Goal: Find specific page/section: Find specific page/section

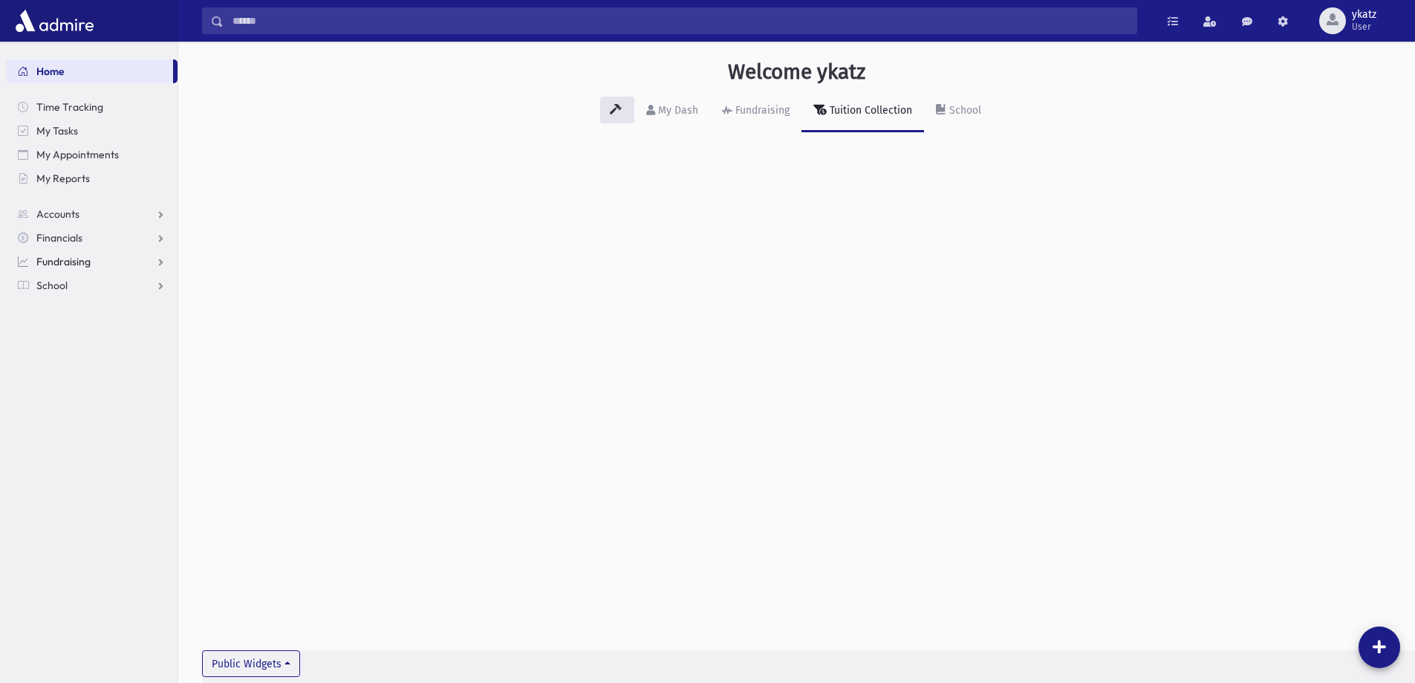
click at [56, 262] on span "Fundraising" at bounding box center [63, 261] width 54 height 13
click at [678, 102] on link "My Dash" at bounding box center [672, 112] width 76 height 42
click at [667, 112] on div "My Dash" at bounding box center [676, 110] width 43 height 13
click at [736, 126] on link "Fundraising" at bounding box center [755, 112] width 91 height 42
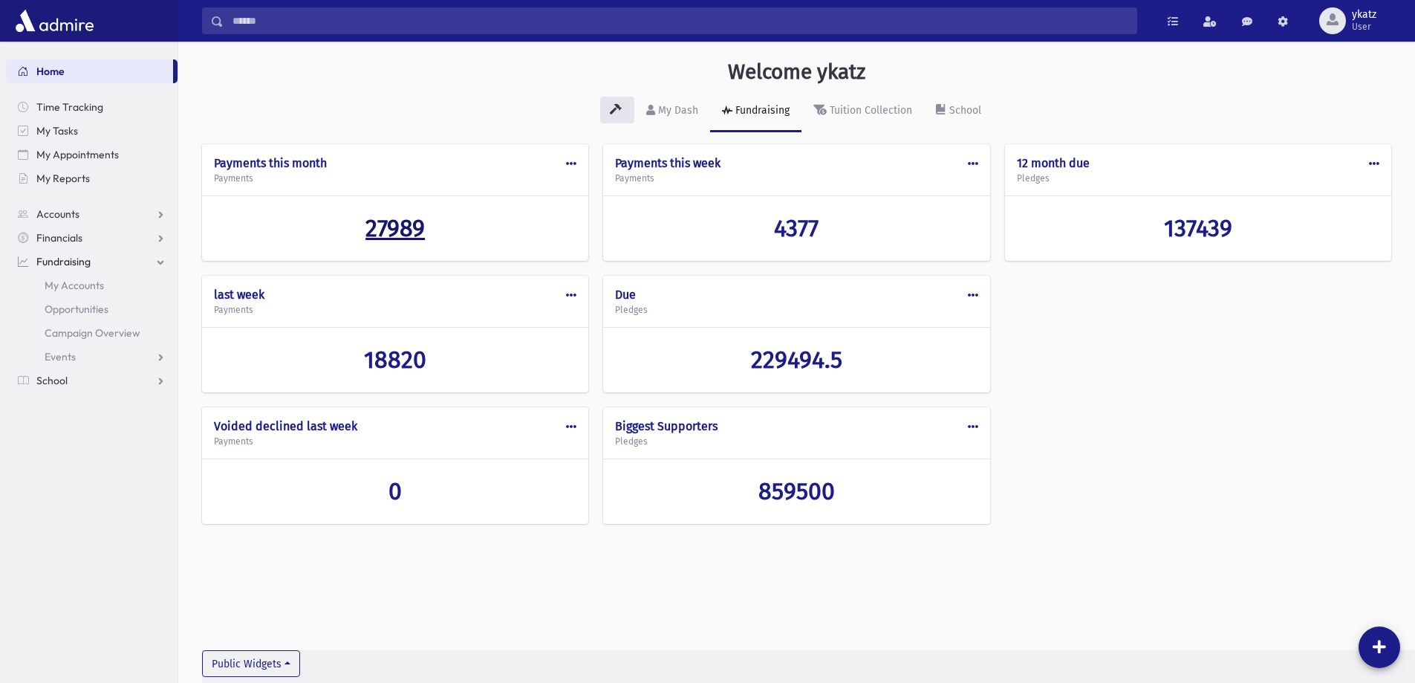
click at [379, 223] on span "27989" at bounding box center [395, 228] width 59 height 28
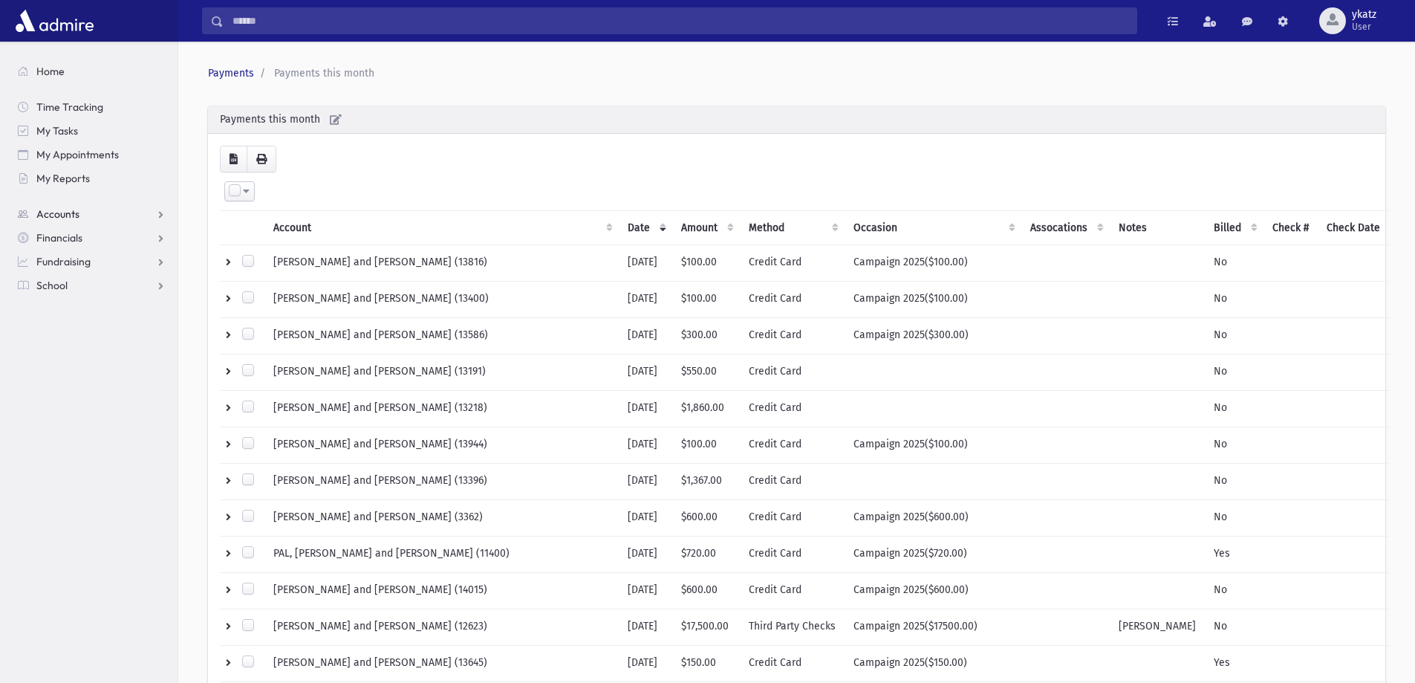
click at [66, 221] on link "Accounts" at bounding box center [92, 214] width 172 height 24
click at [68, 241] on span "Account List" at bounding box center [73, 237] width 57 height 13
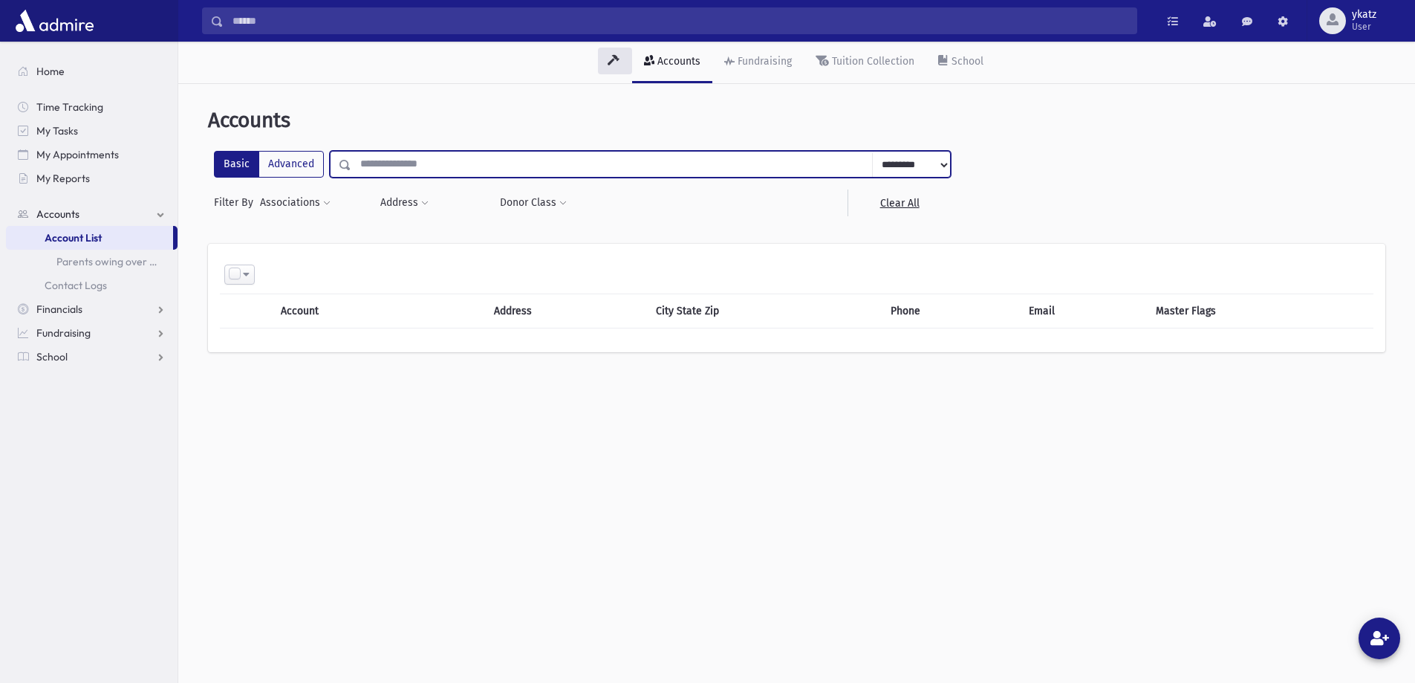
click at [400, 173] on input "text" at bounding box center [612, 164] width 522 height 27
type input "**********"
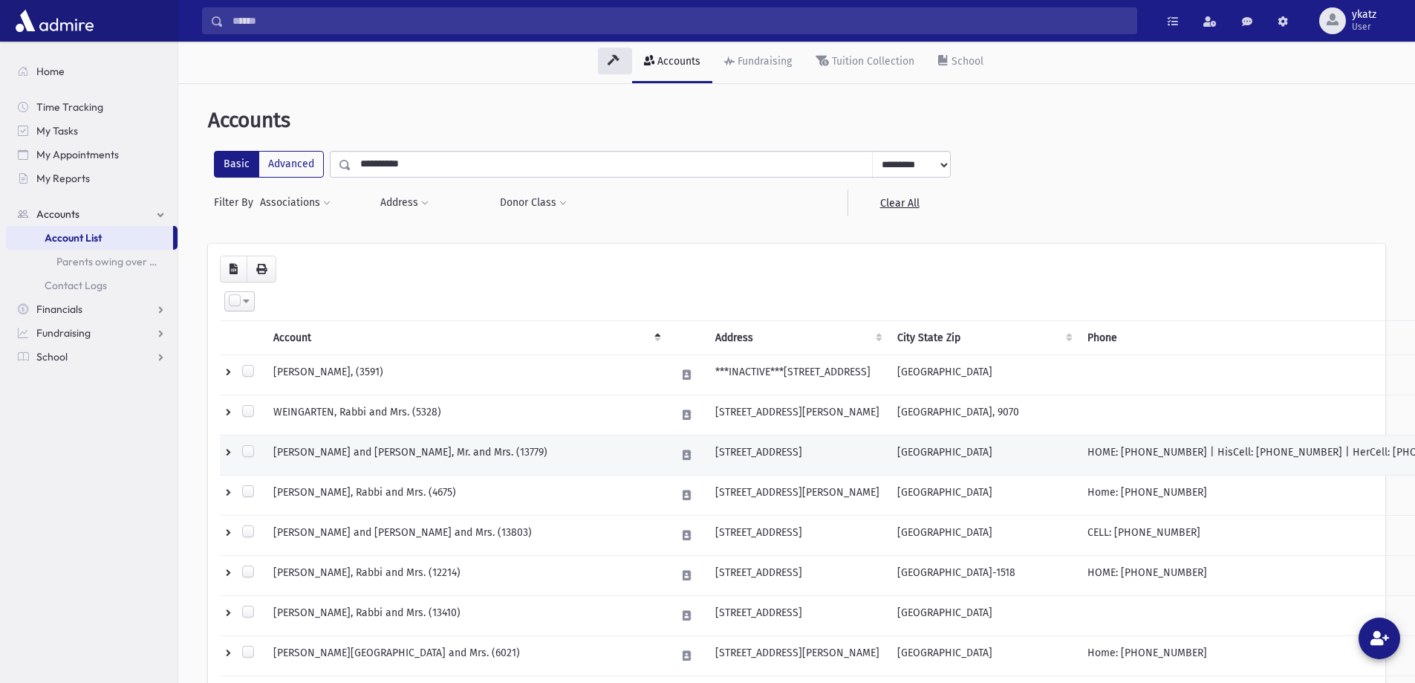
click at [328, 448] on td "WEINGARTEN, Aharon Shmuel and Leah, Mr. and Mrs. (13779)" at bounding box center [465, 455] width 403 height 40
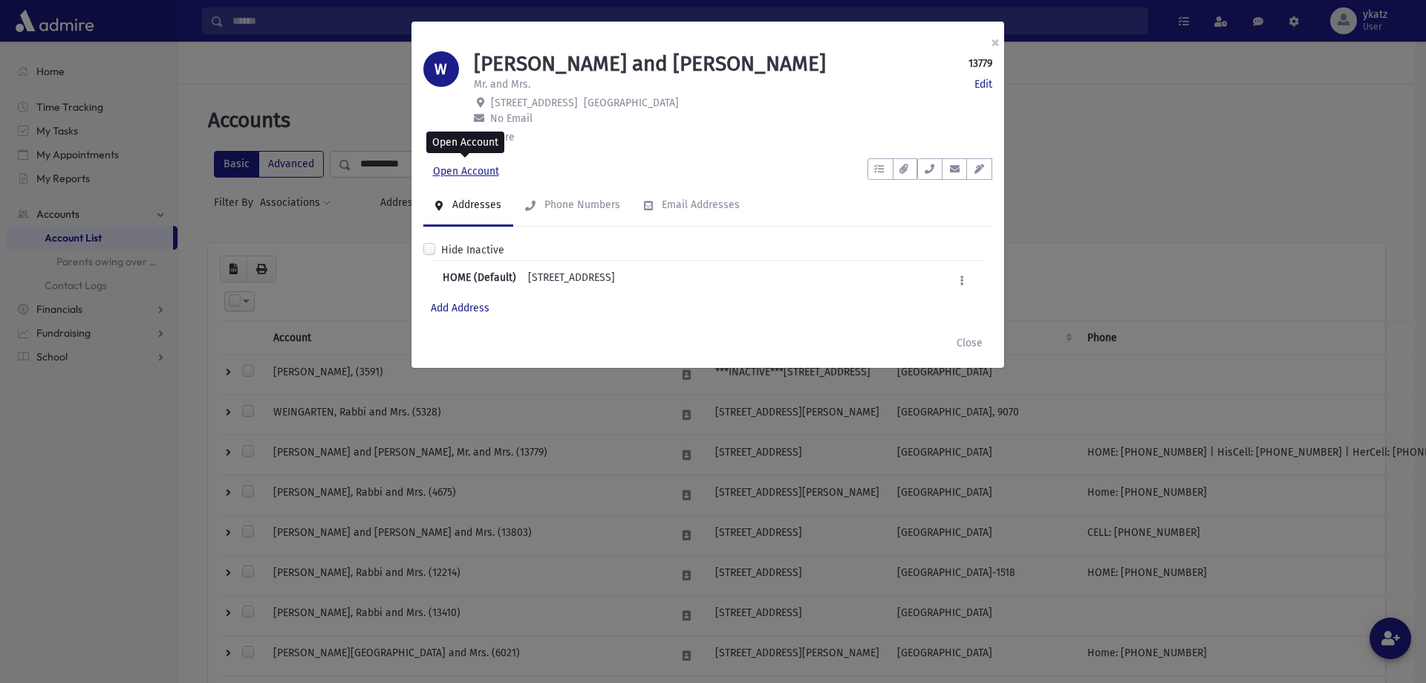
click at [470, 166] on link "Open Account" at bounding box center [465, 171] width 85 height 27
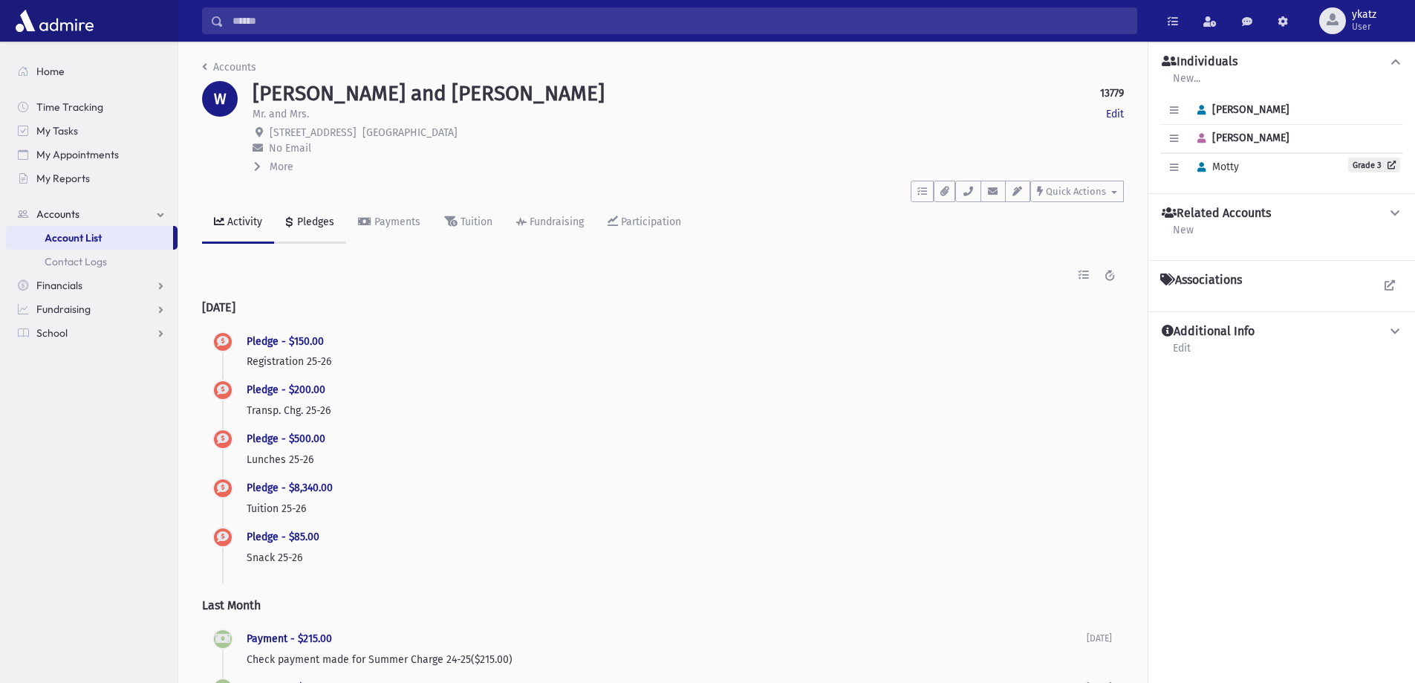
click at [328, 227] on div "Pledges" at bounding box center [314, 221] width 40 height 13
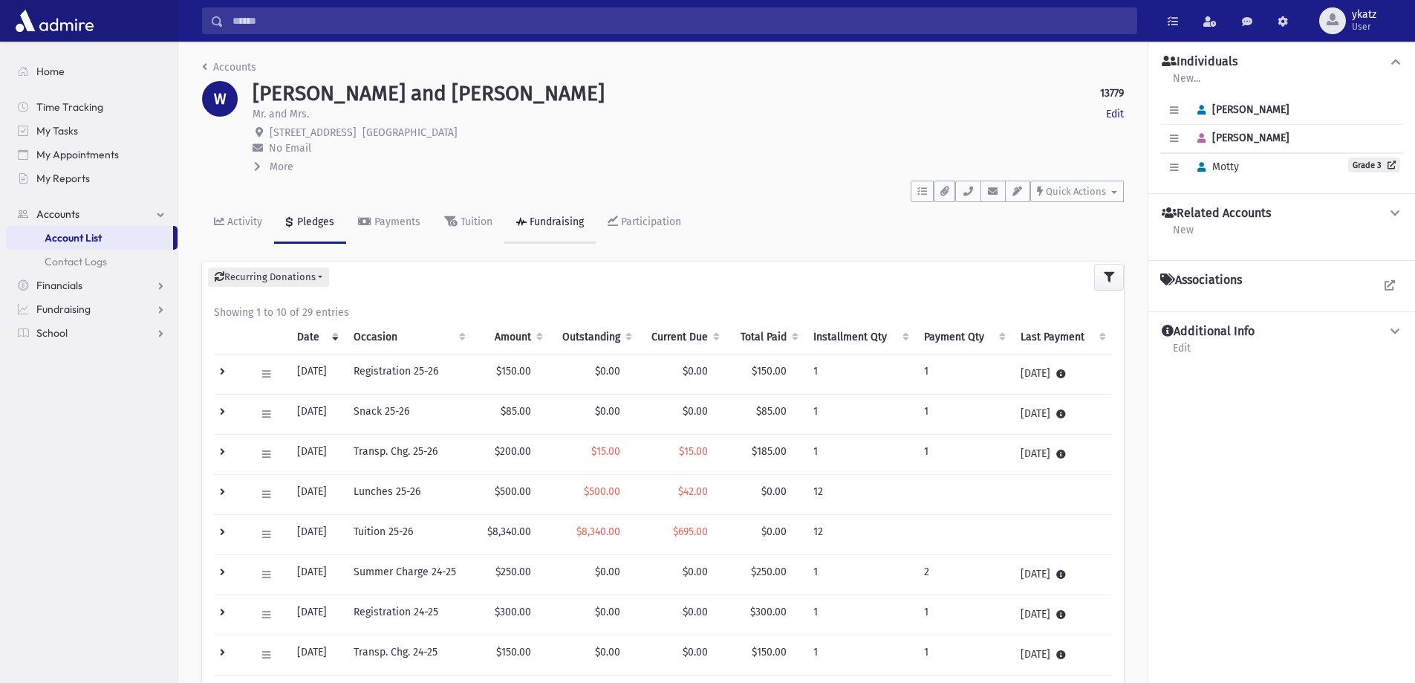
click at [542, 215] on link "Fundraising" at bounding box center [549, 223] width 91 height 42
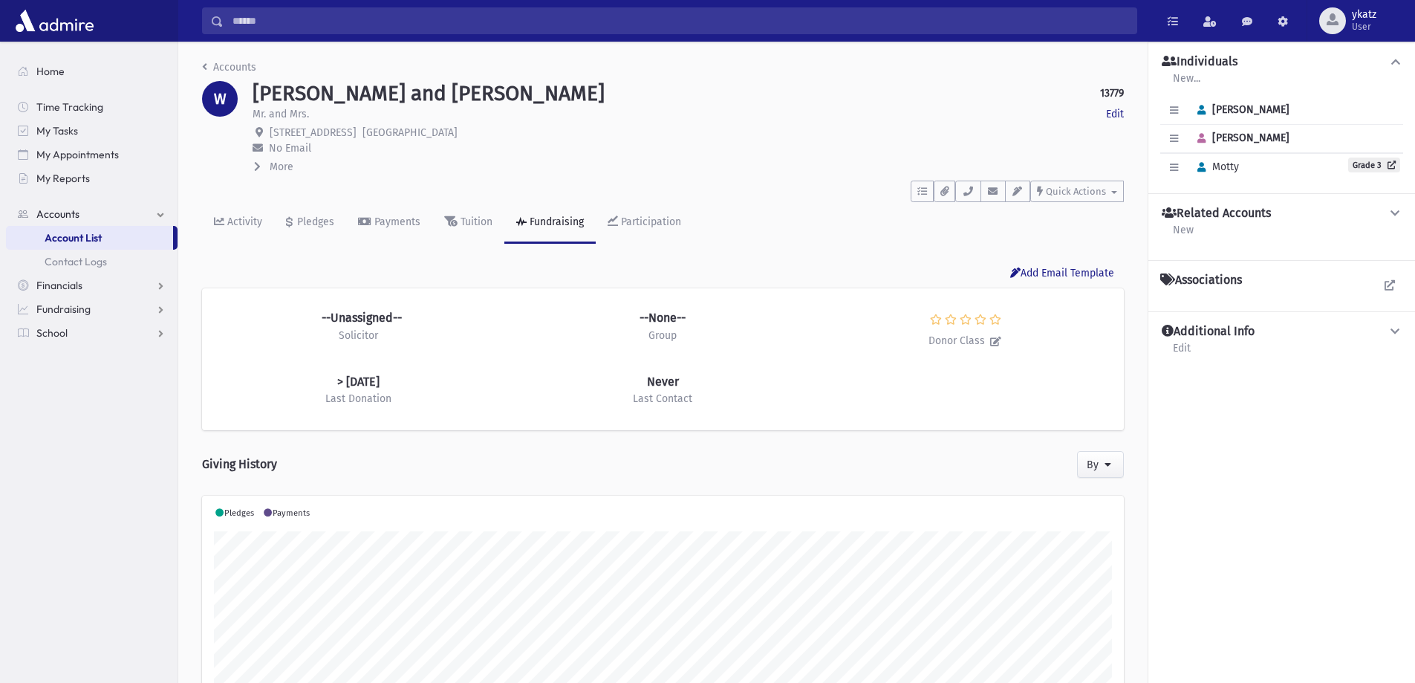
scroll to position [234, 922]
click at [472, 220] on div "Tuition" at bounding box center [475, 221] width 35 height 13
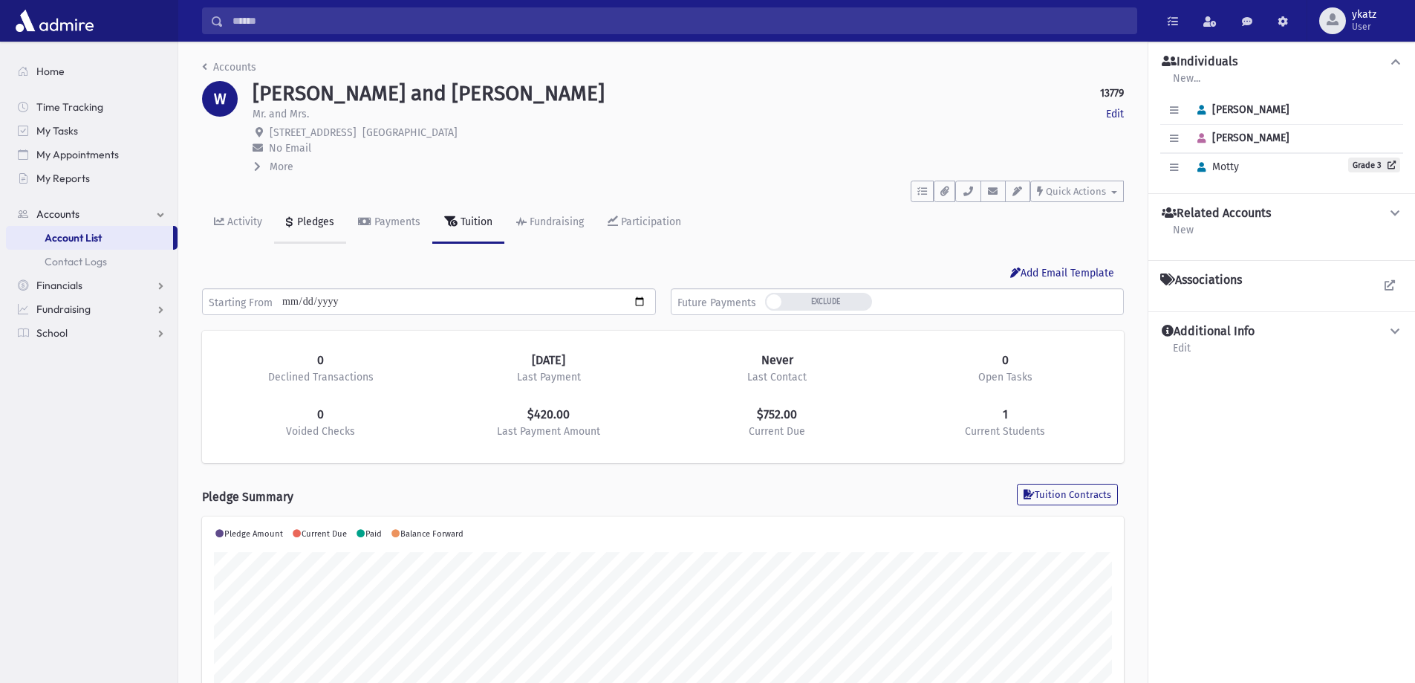
click at [317, 219] on div "Pledges" at bounding box center [314, 221] width 40 height 13
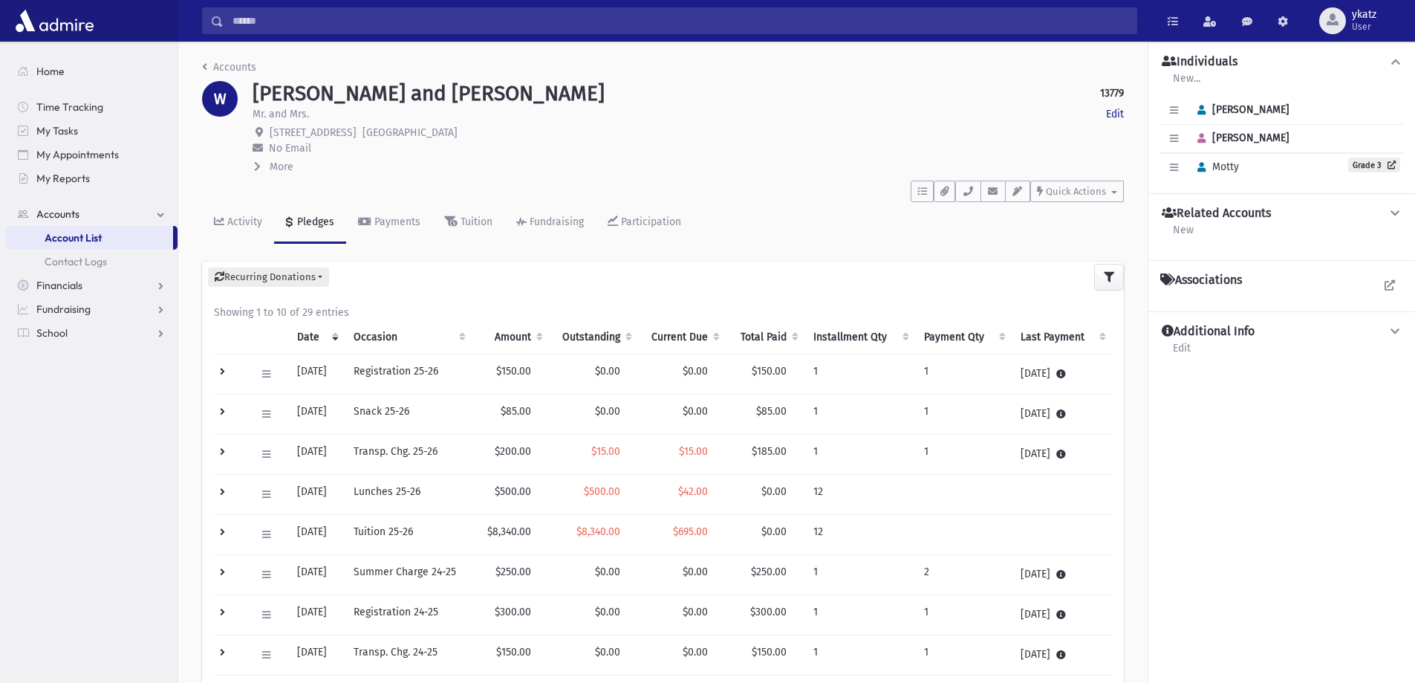
click at [227, 409] on td at bounding box center [230, 414] width 33 height 40
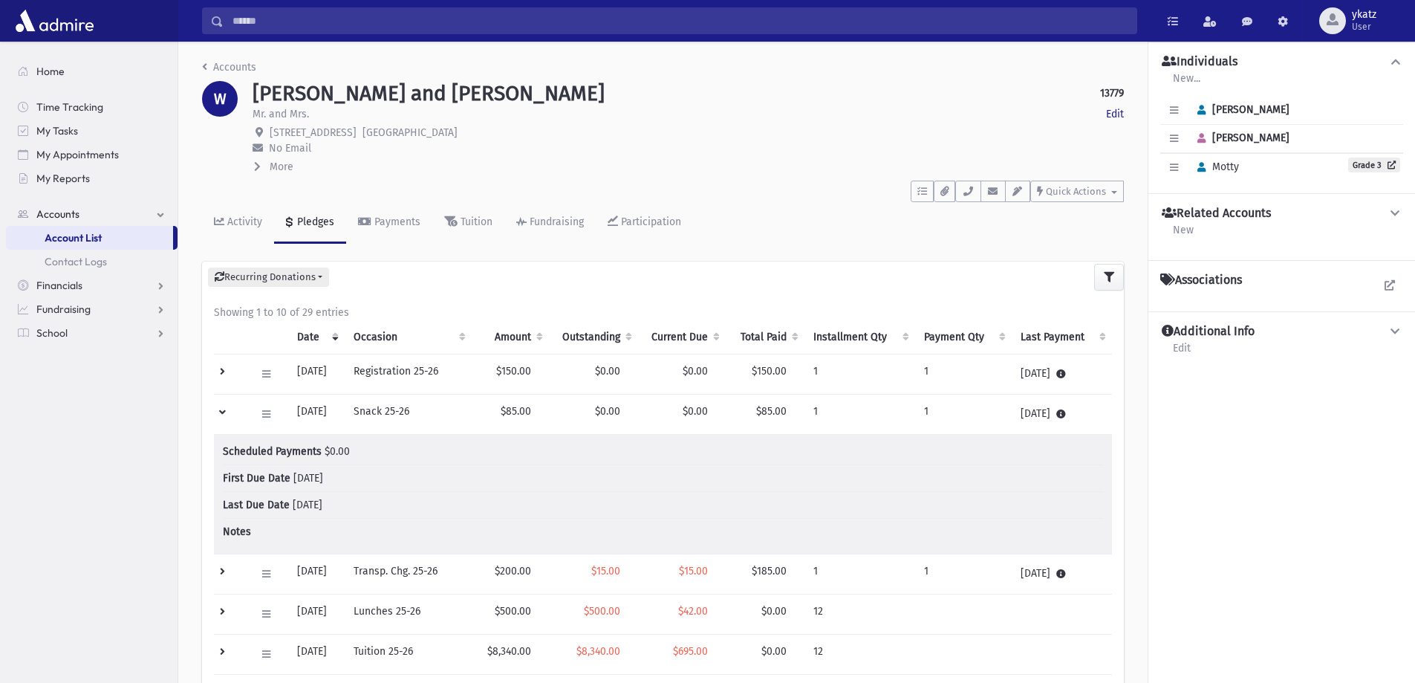
click at [231, 409] on td at bounding box center [230, 414] width 33 height 40
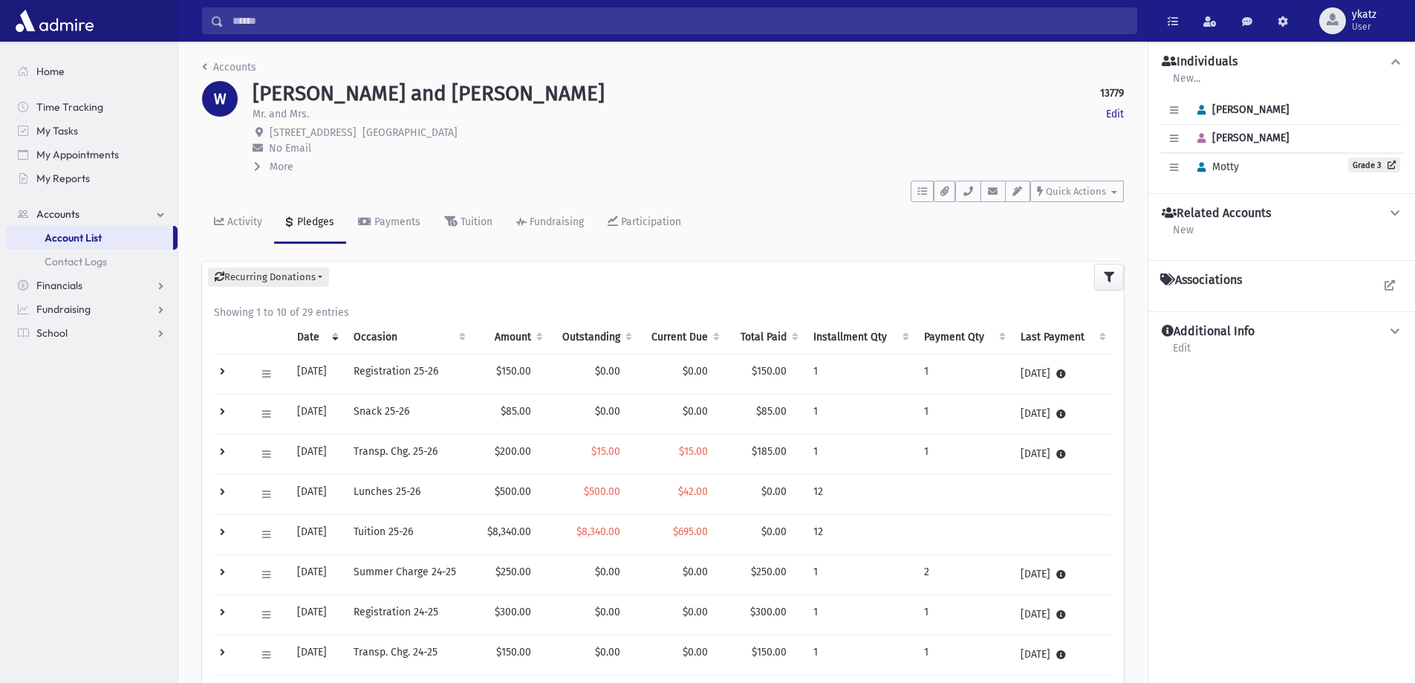
click at [227, 458] on td at bounding box center [230, 454] width 33 height 40
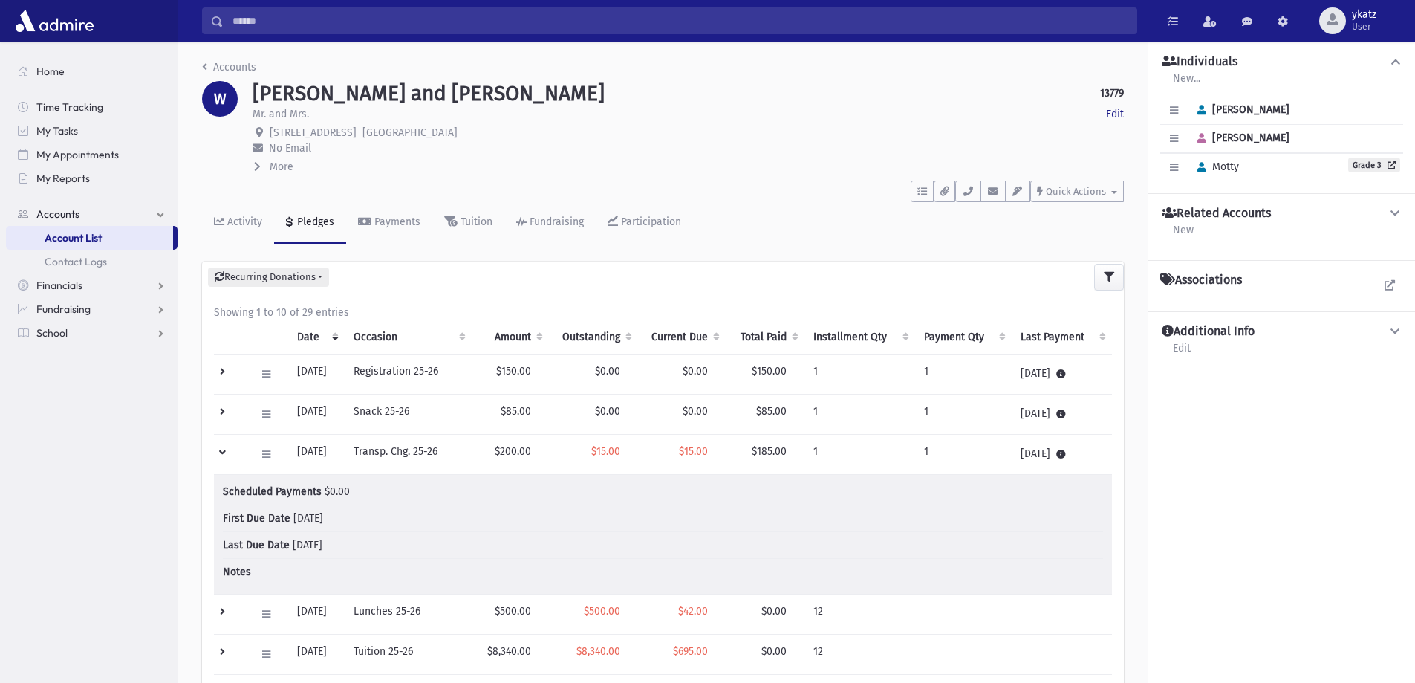
click at [228, 458] on td at bounding box center [230, 454] width 33 height 40
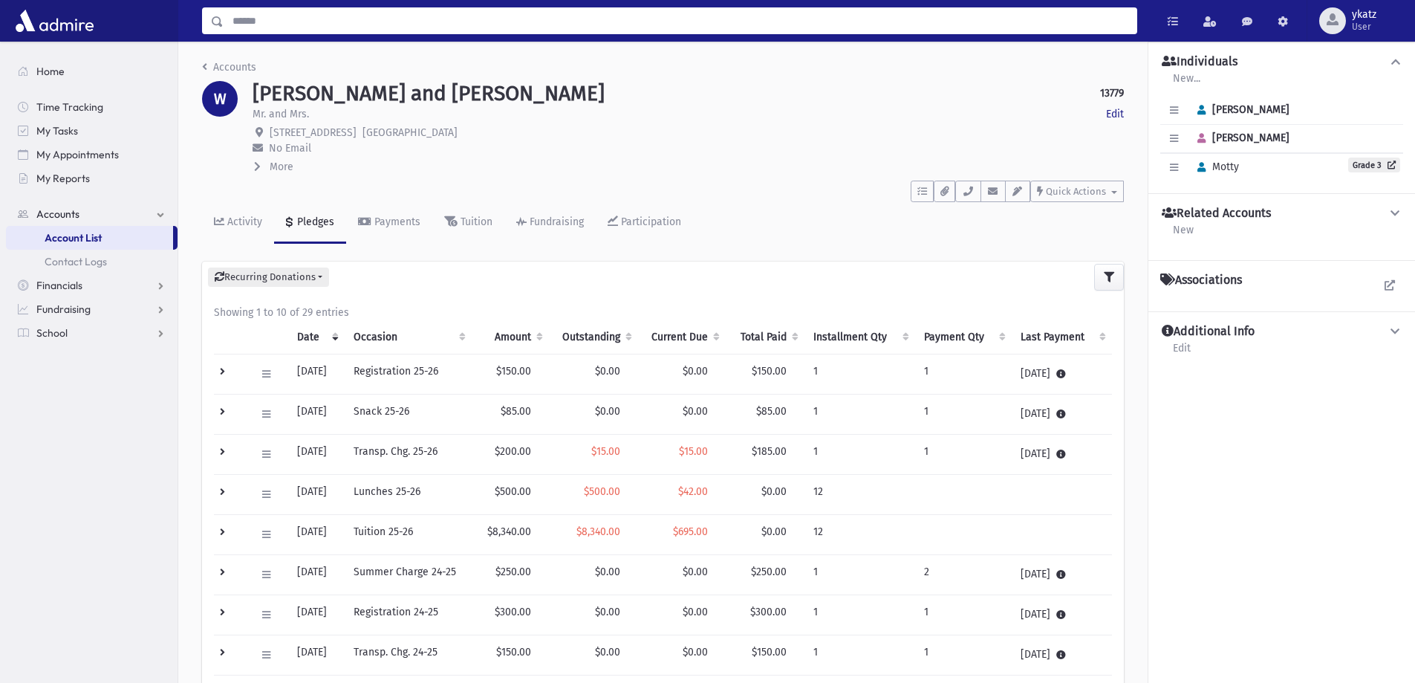
click at [273, 10] on input "Search" at bounding box center [680, 20] width 913 height 27
type input "**********"
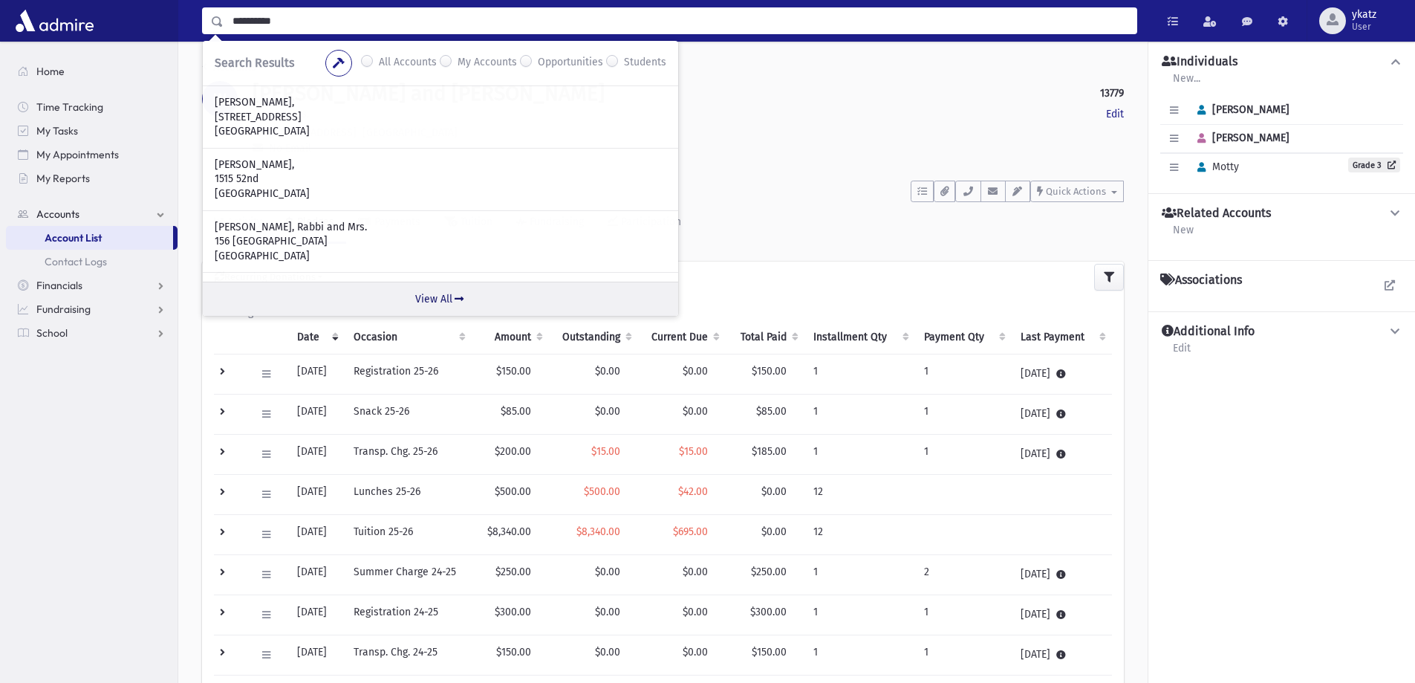
click at [436, 293] on link "View All" at bounding box center [440, 299] width 475 height 34
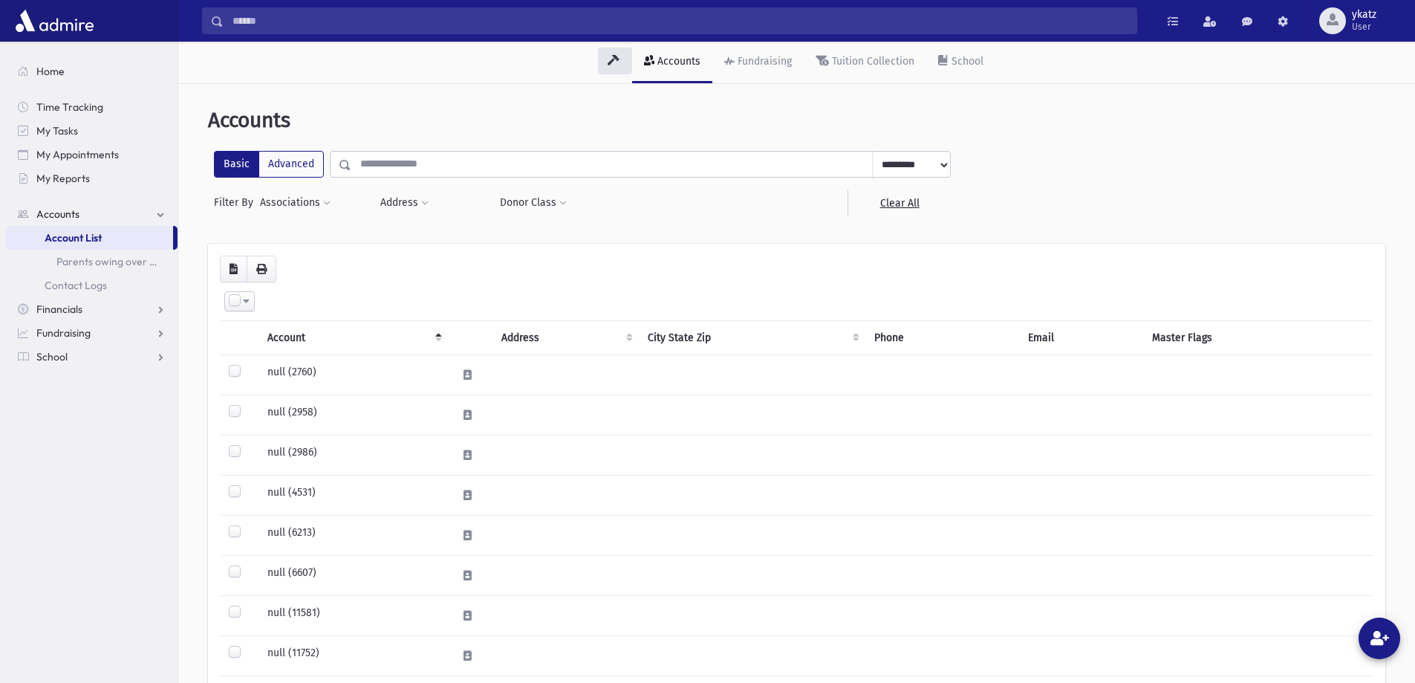
click at [451, 168] on input "text" at bounding box center [612, 164] width 522 height 27
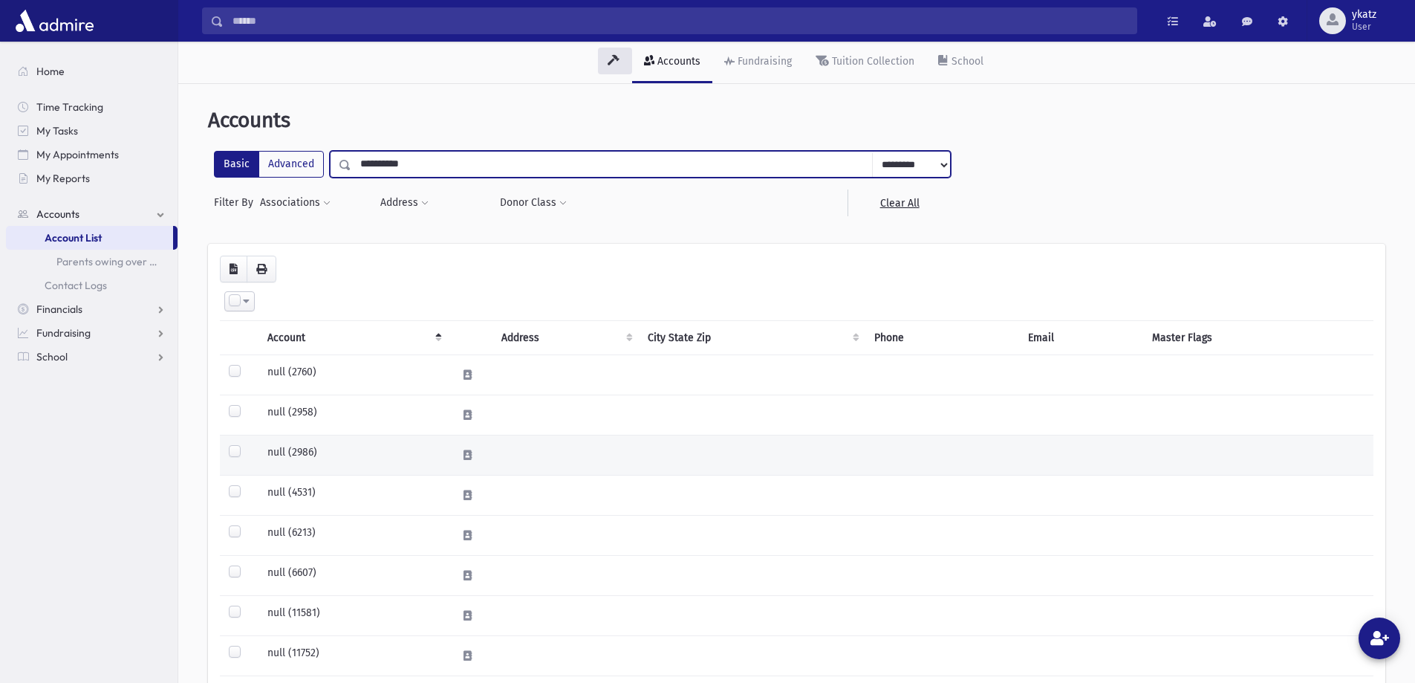
type input "**********"
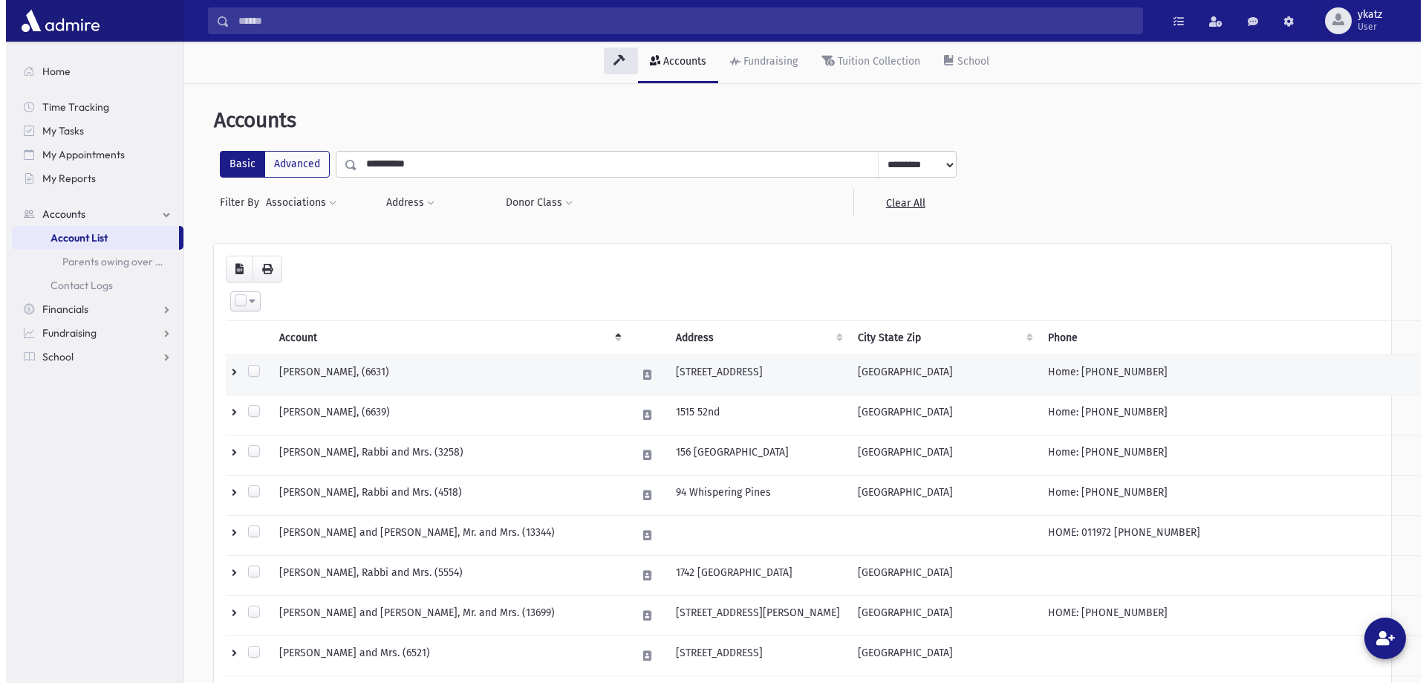
scroll to position [809, 0]
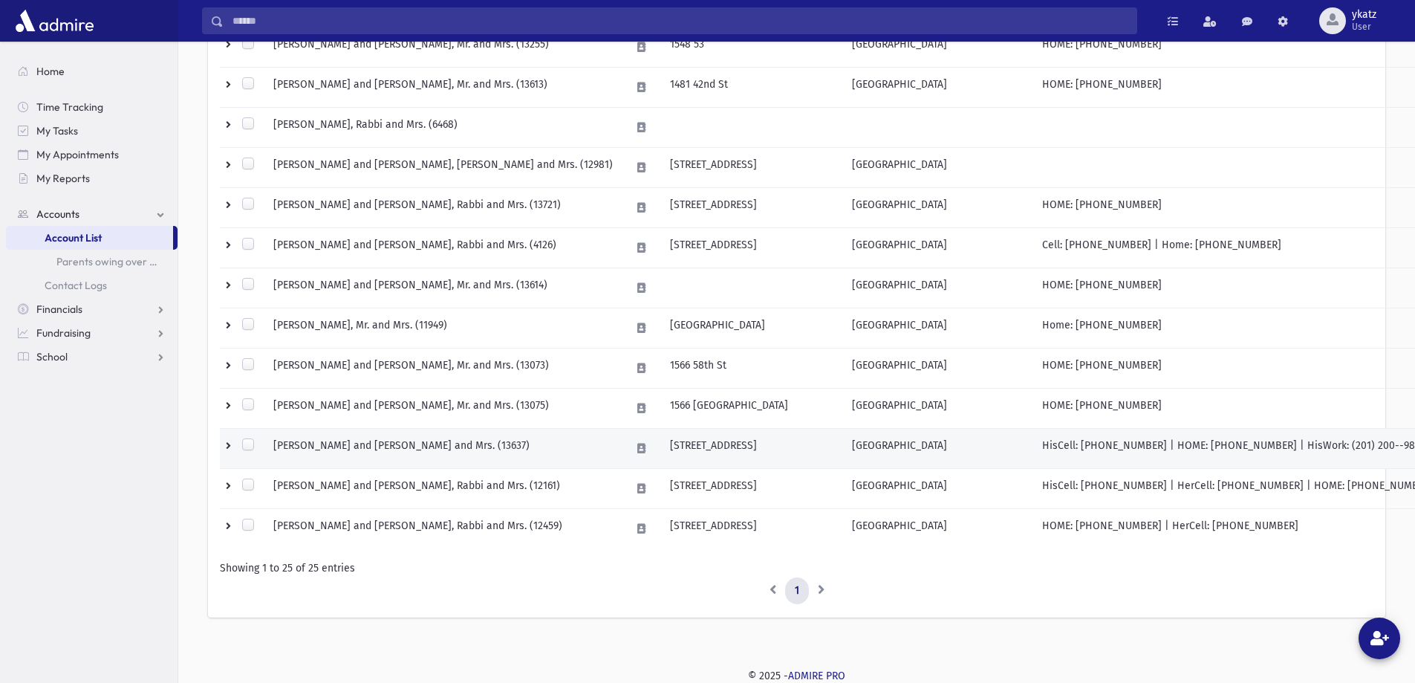
click at [661, 442] on td "[STREET_ADDRESS]" at bounding box center [752, 449] width 182 height 40
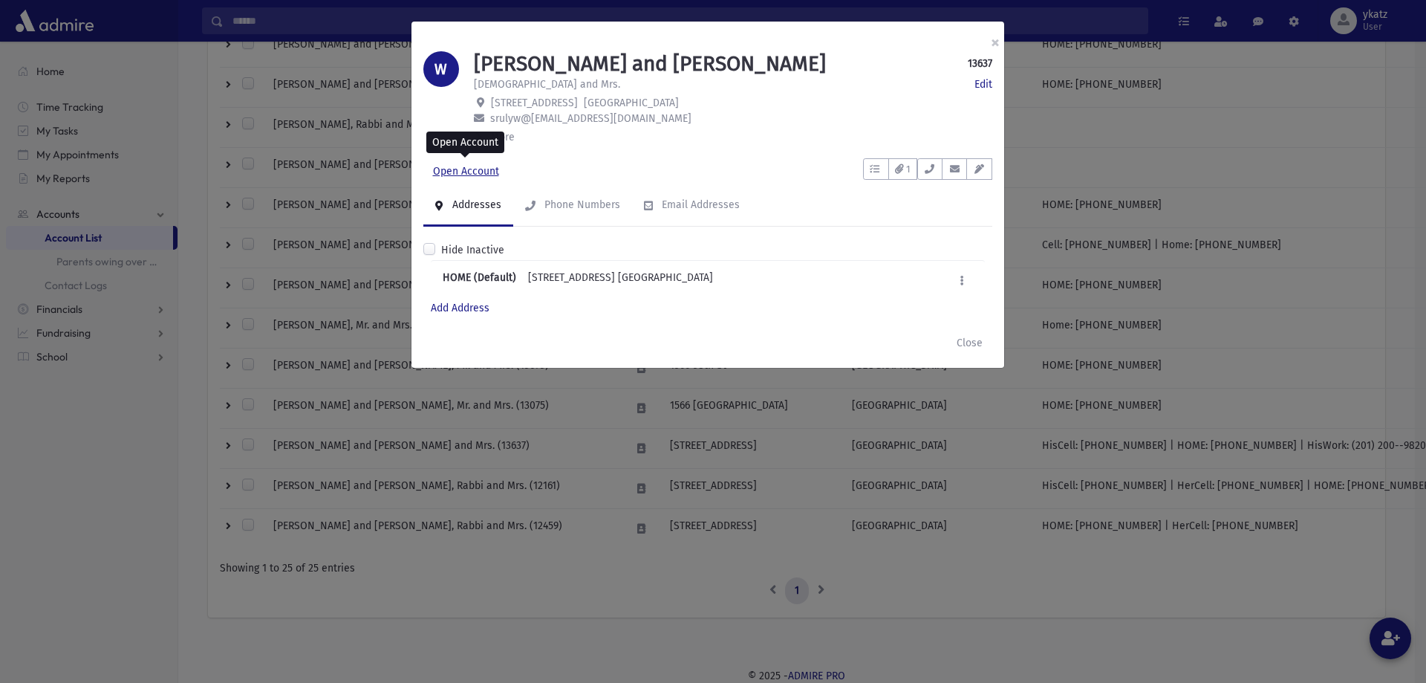
click at [481, 168] on link "Open Account" at bounding box center [465, 171] width 85 height 27
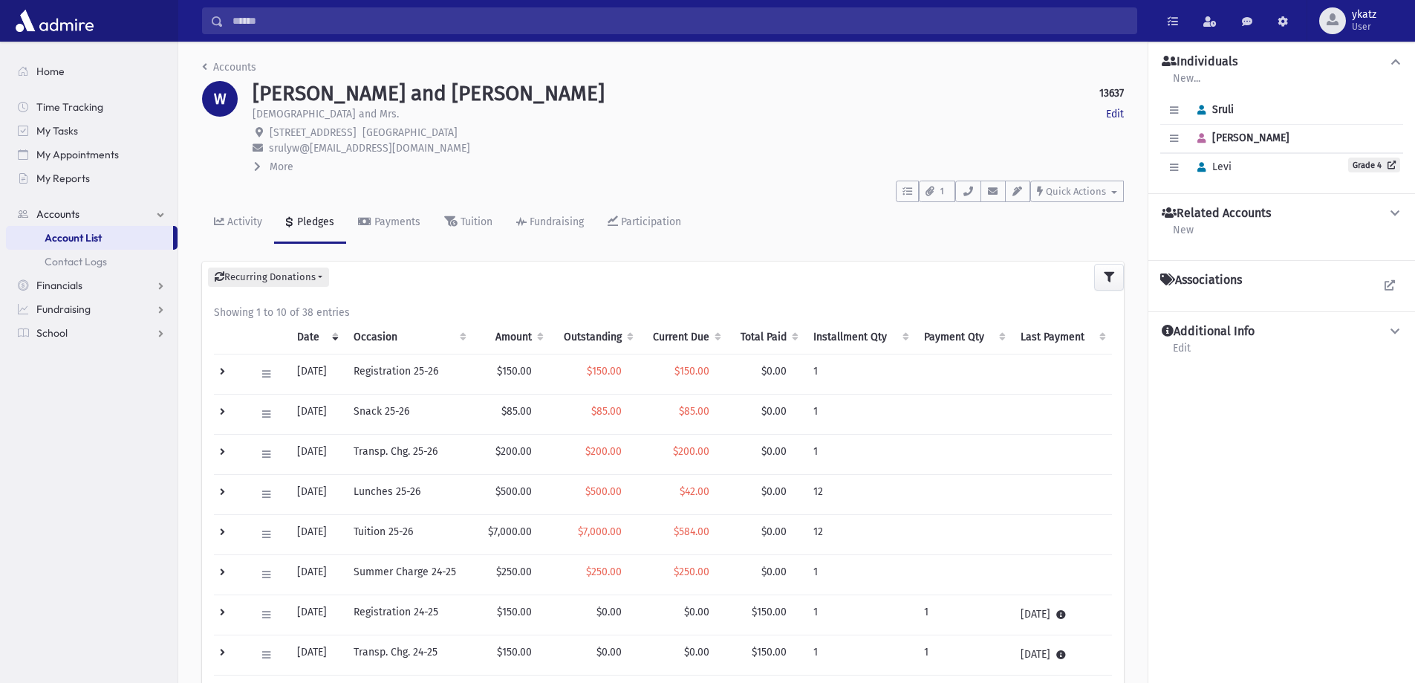
scroll to position [281, 0]
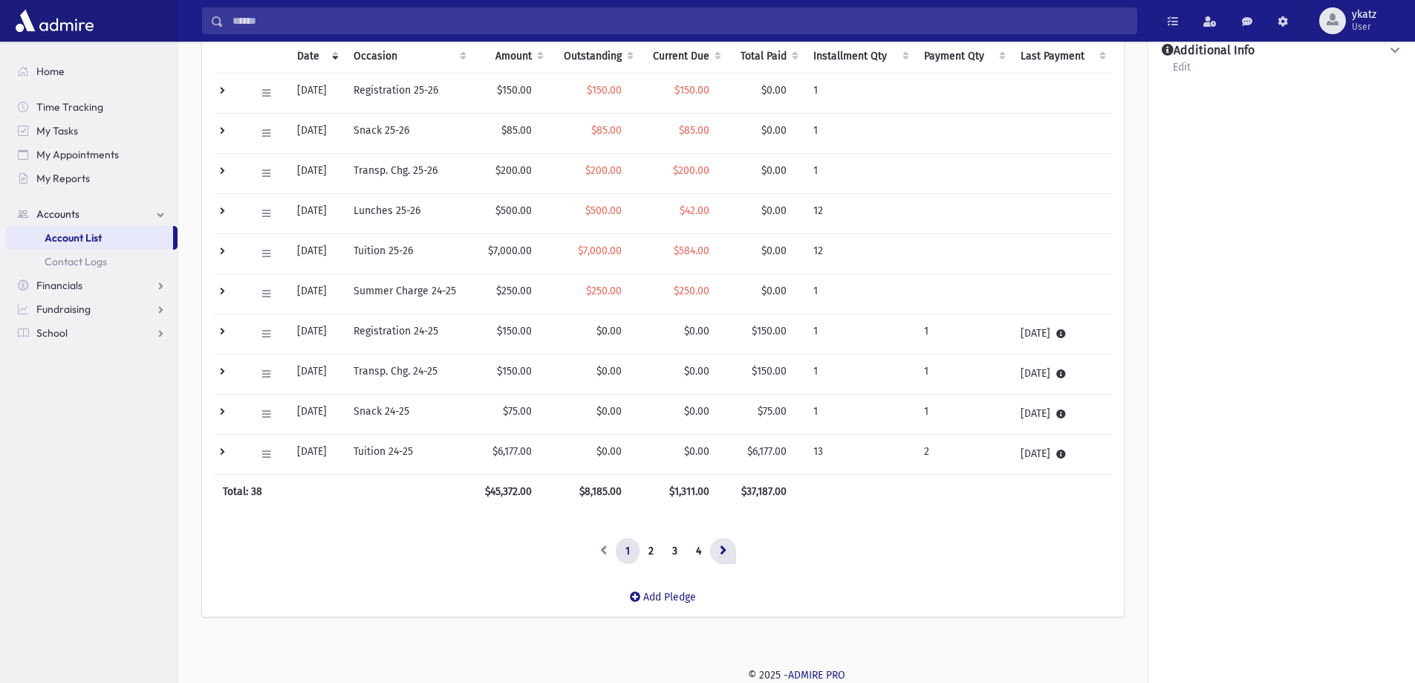
click at [729, 551] on link at bounding box center [723, 551] width 26 height 27
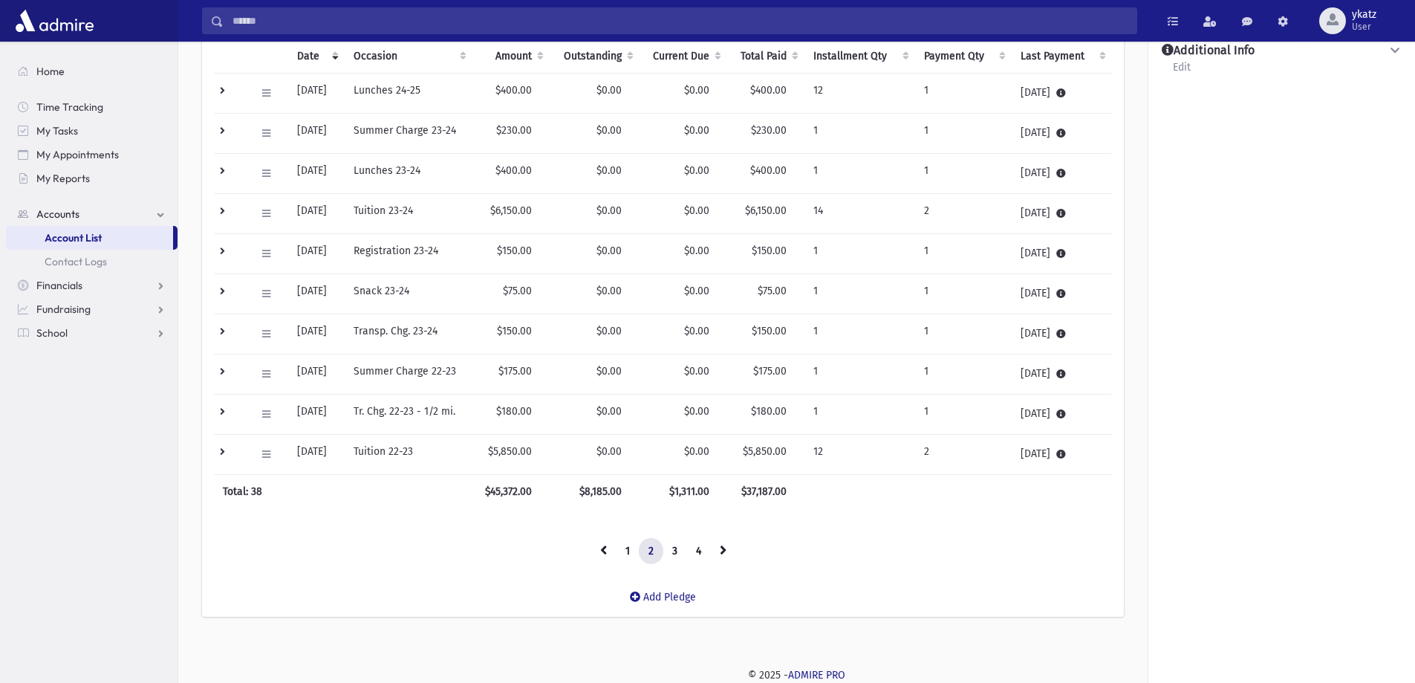
scroll to position [0, 0]
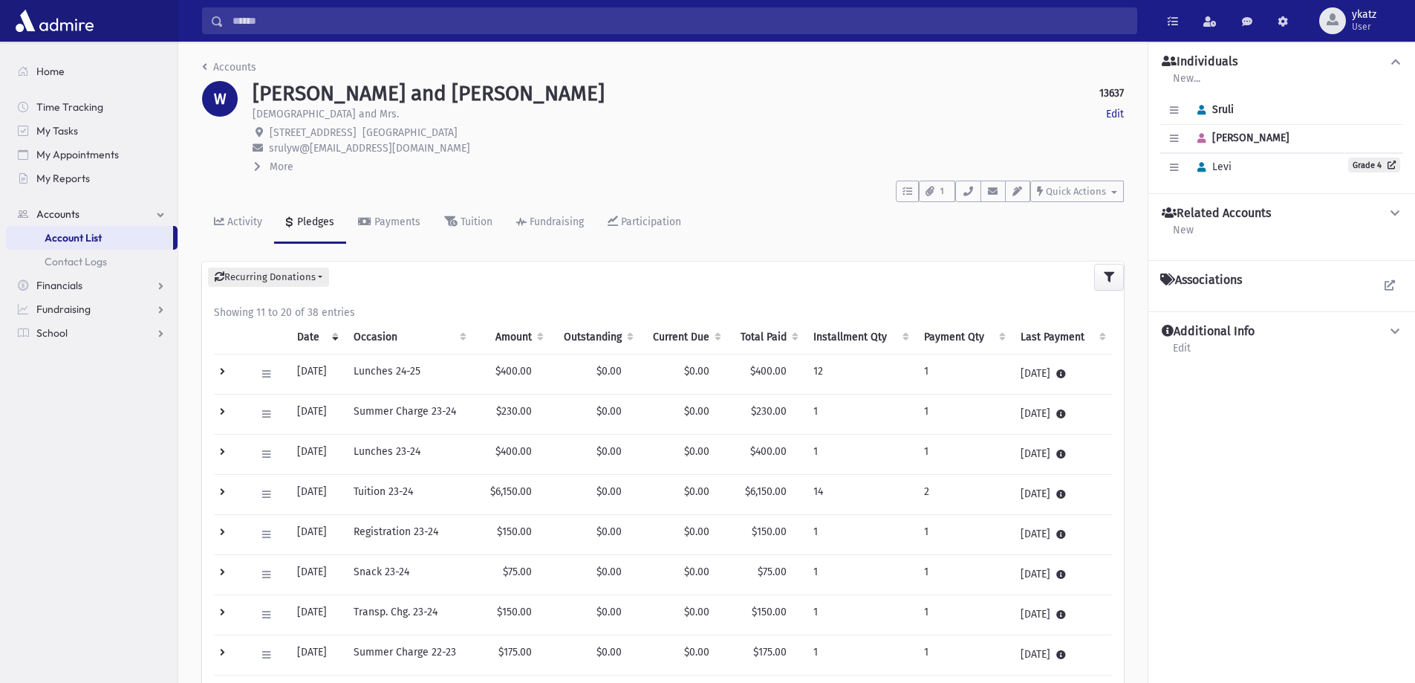
click at [255, 224] on div "Activity" at bounding box center [243, 221] width 38 height 13
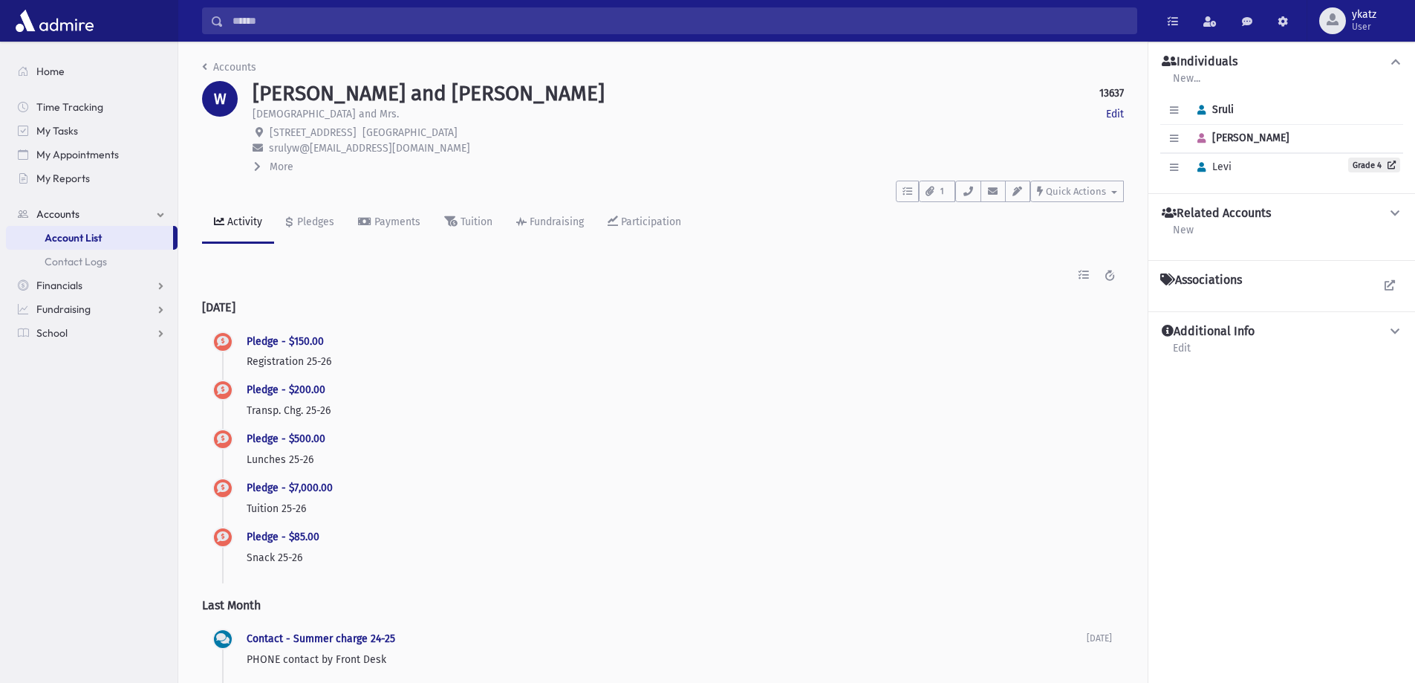
click at [328, 15] on input "Search" at bounding box center [680, 20] width 913 height 27
drag, startPoint x: 162, startPoint y: 76, endPoint x: 239, endPoint y: 71, distance: 77.4
click at [163, 76] on link "Home" at bounding box center [92, 71] width 172 height 24
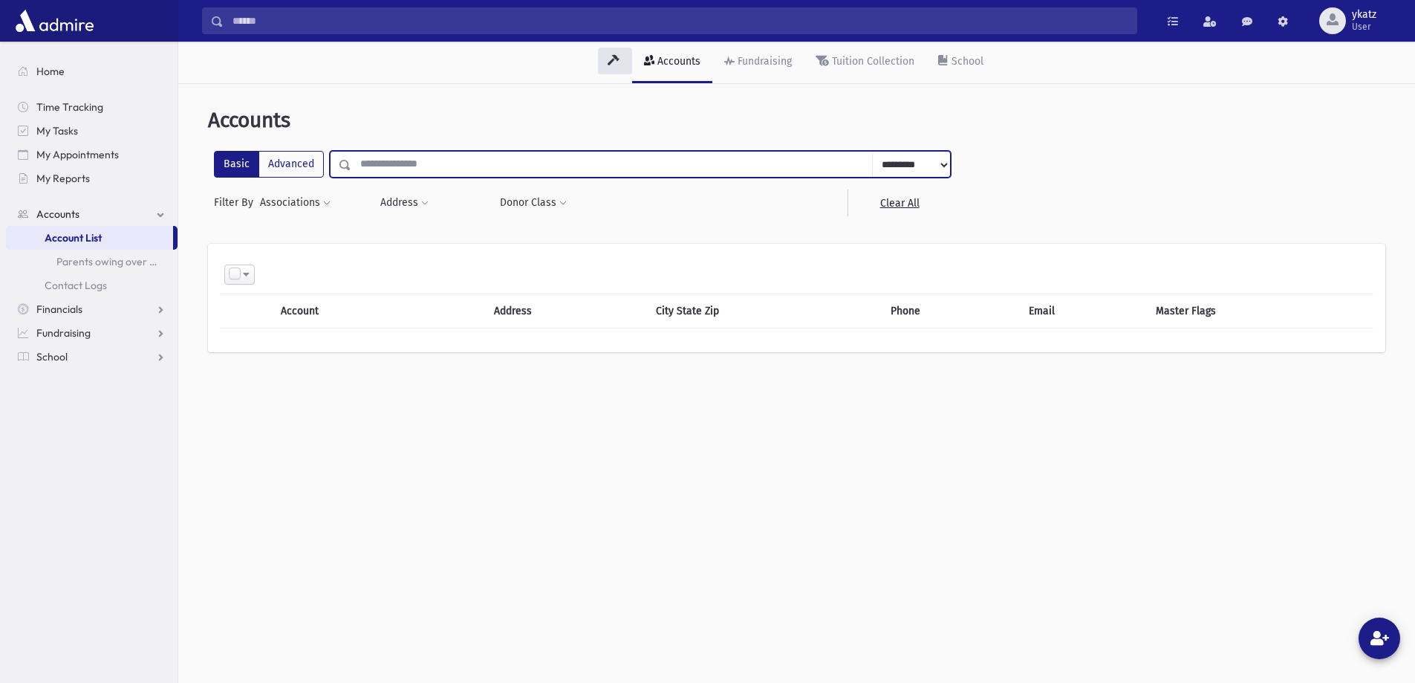
click at [387, 165] on input "text" at bounding box center [612, 164] width 522 height 27
type input "**********"
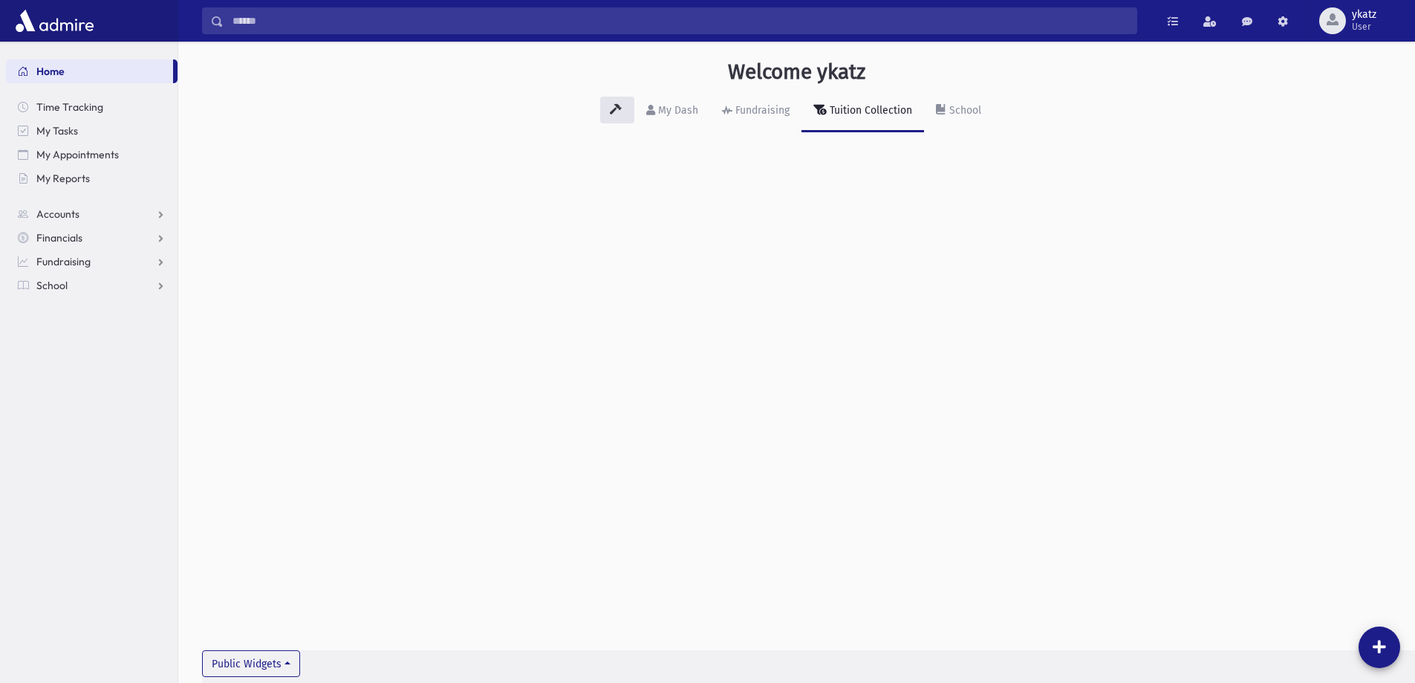
click at [267, 40] on div "Search Results All Accounts My Accounts" at bounding box center [796, 21] width 1237 height 42
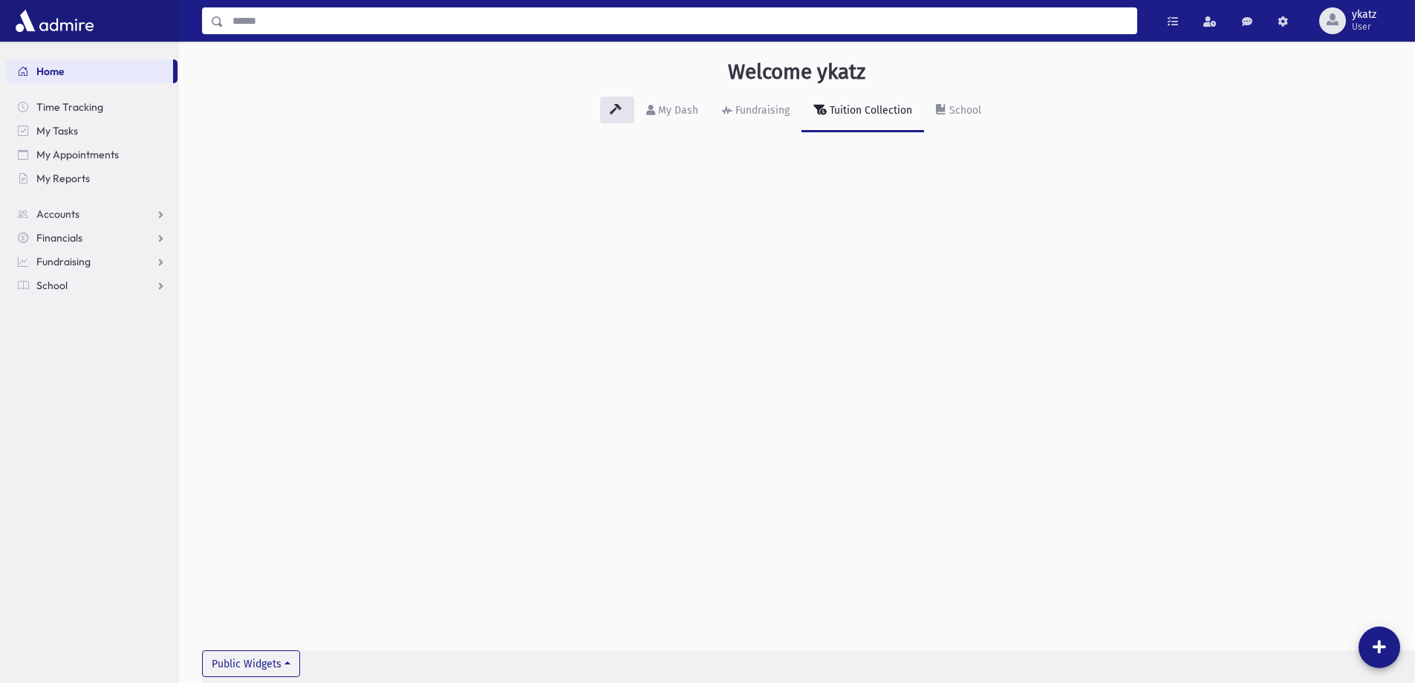
click at [273, 23] on input "Search" at bounding box center [680, 20] width 913 height 27
click at [36, 212] on span "Accounts" at bounding box center [57, 213] width 43 height 13
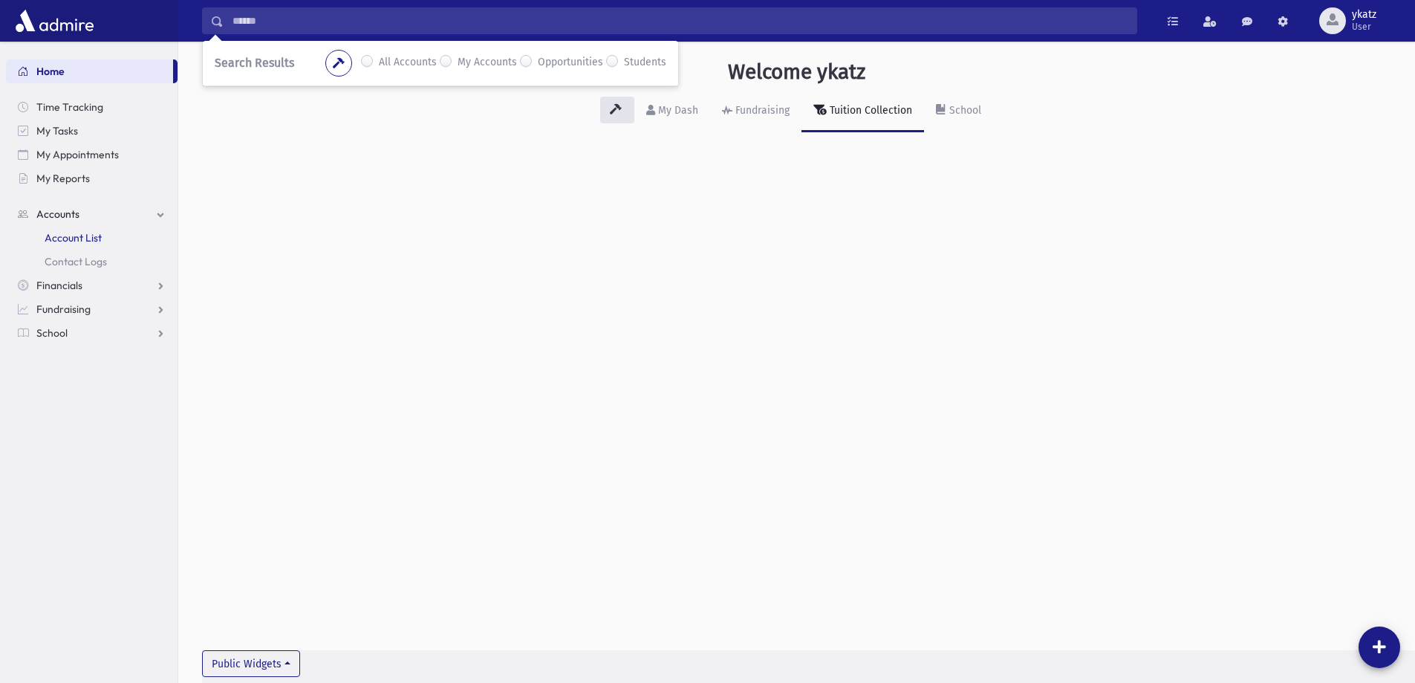
click at [75, 233] on span "Account List" at bounding box center [73, 237] width 57 height 13
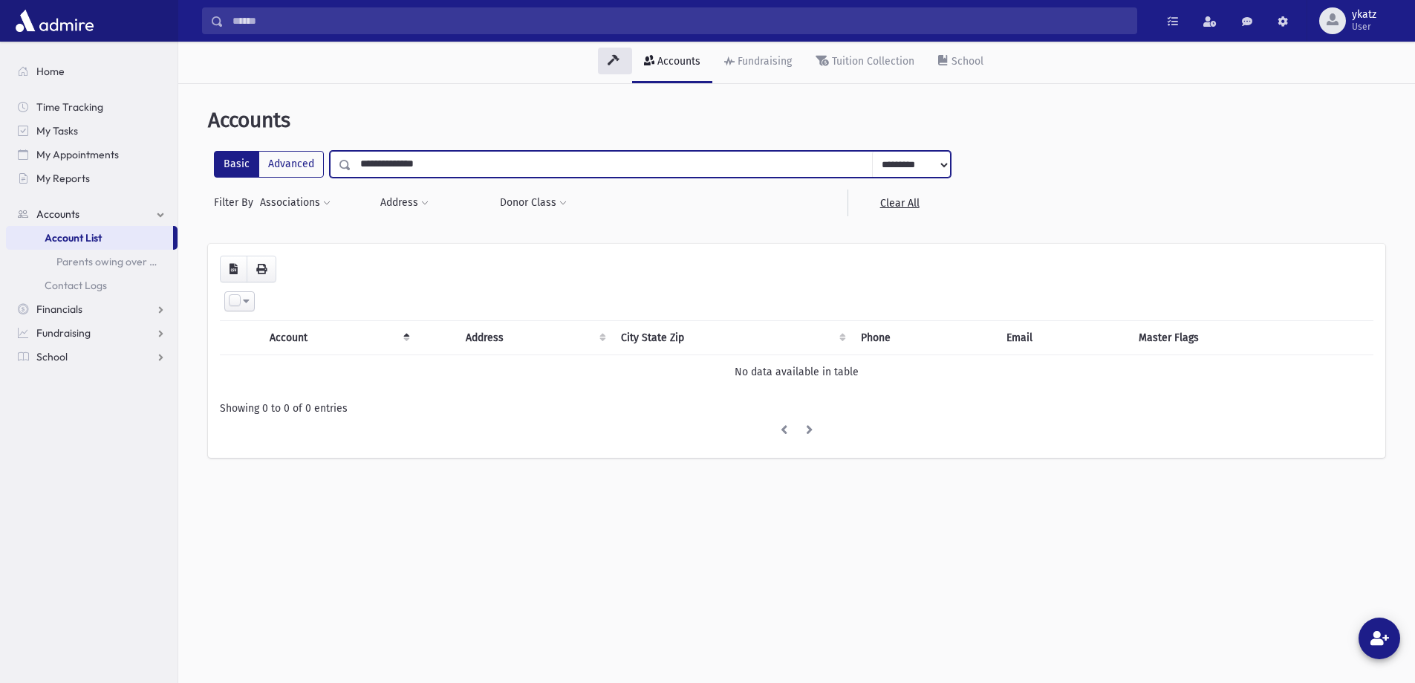
drag, startPoint x: 460, startPoint y: 163, endPoint x: 413, endPoint y: 165, distance: 46.8
click at [413, 165] on input "**********" at bounding box center [612, 164] width 522 height 27
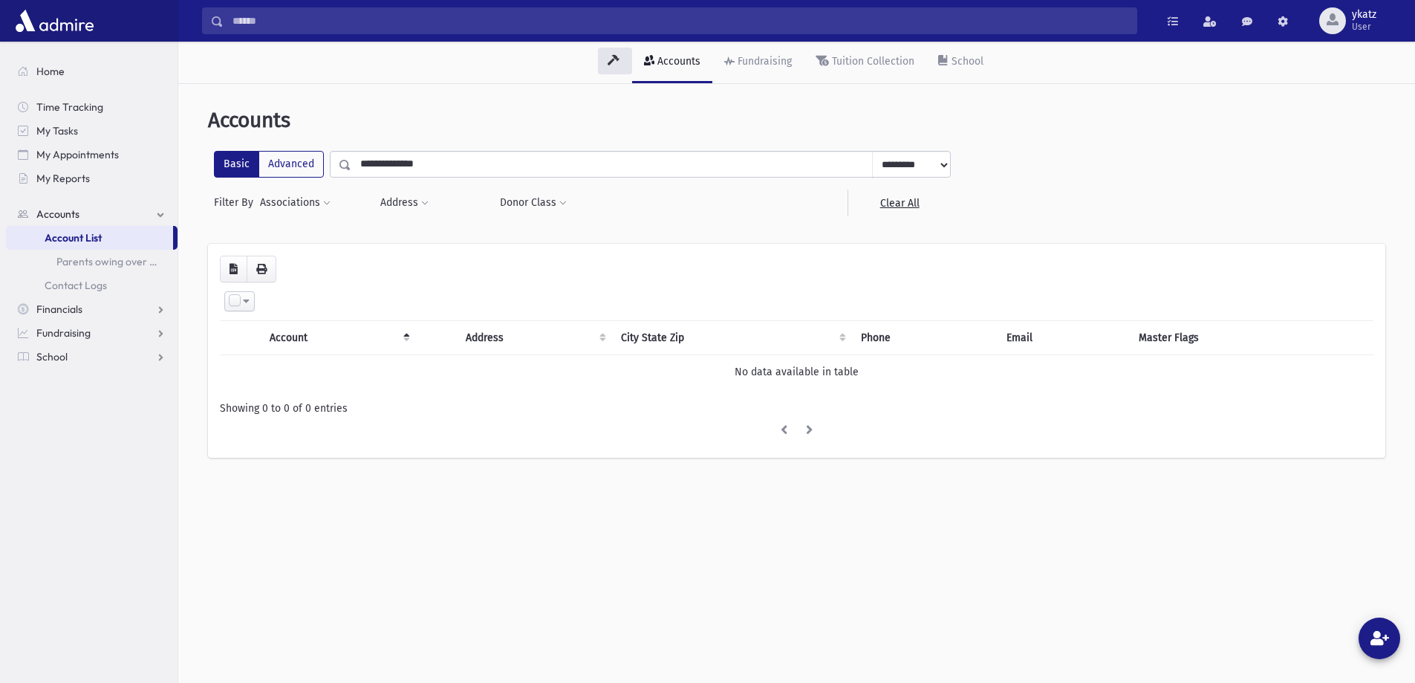
click at [918, 161] on select "**********" at bounding box center [911, 165] width 78 height 27
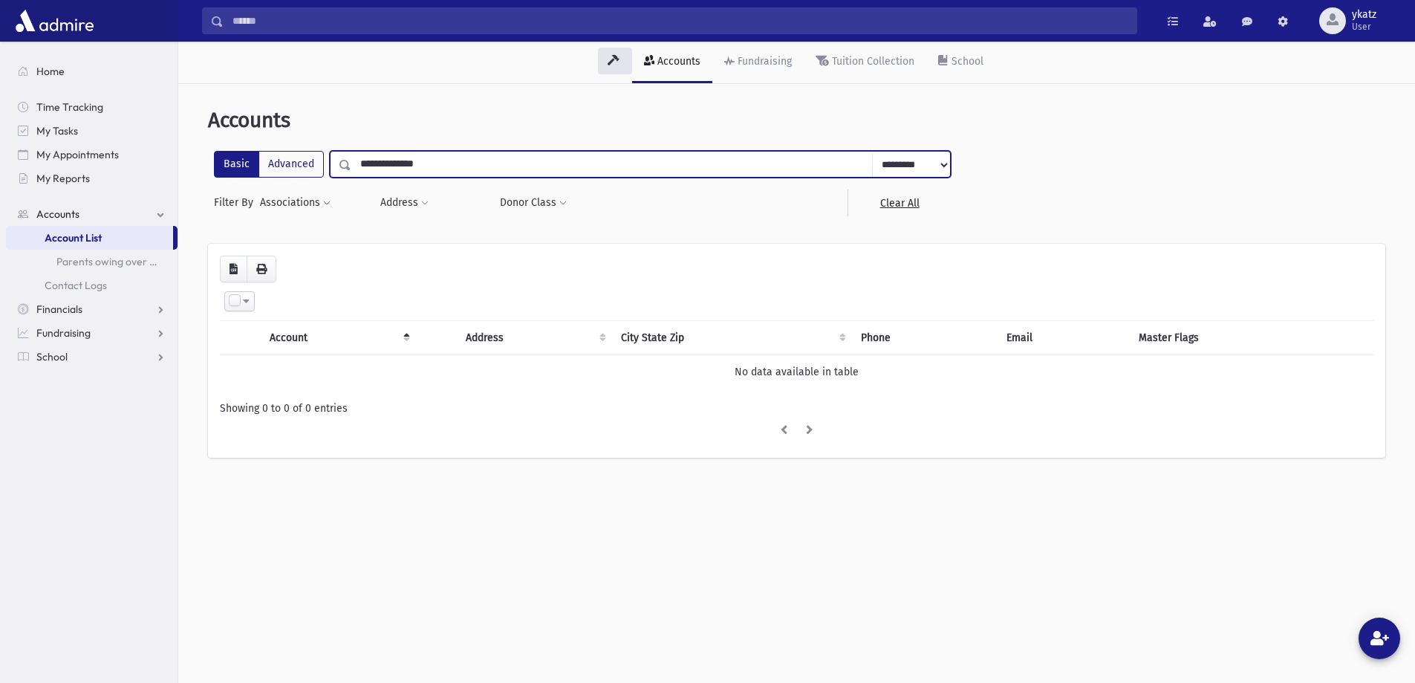
click at [468, 166] on input "**********" at bounding box center [612, 164] width 522 height 27
drag, startPoint x: 468, startPoint y: 166, endPoint x: 416, endPoint y: 166, distance: 52.0
click at [416, 166] on input "**********" at bounding box center [612, 164] width 522 height 27
type input "**********"
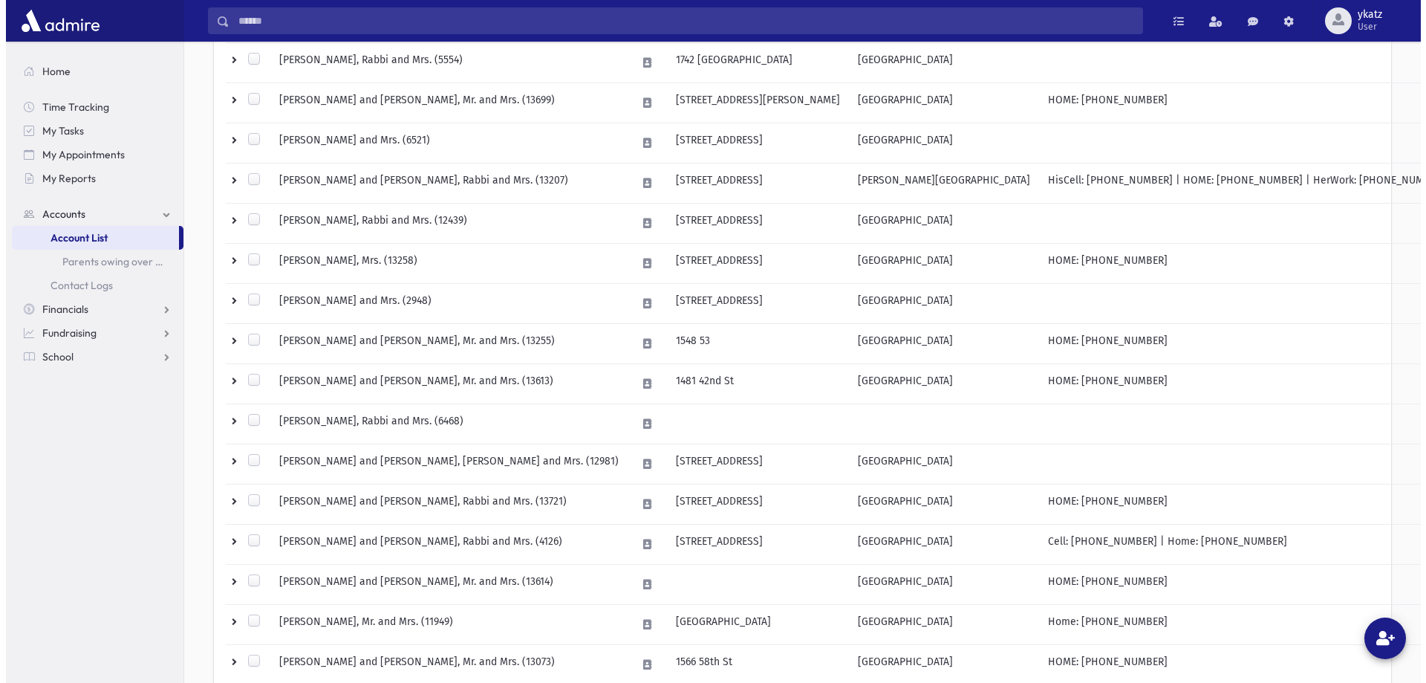
scroll to position [512, 0]
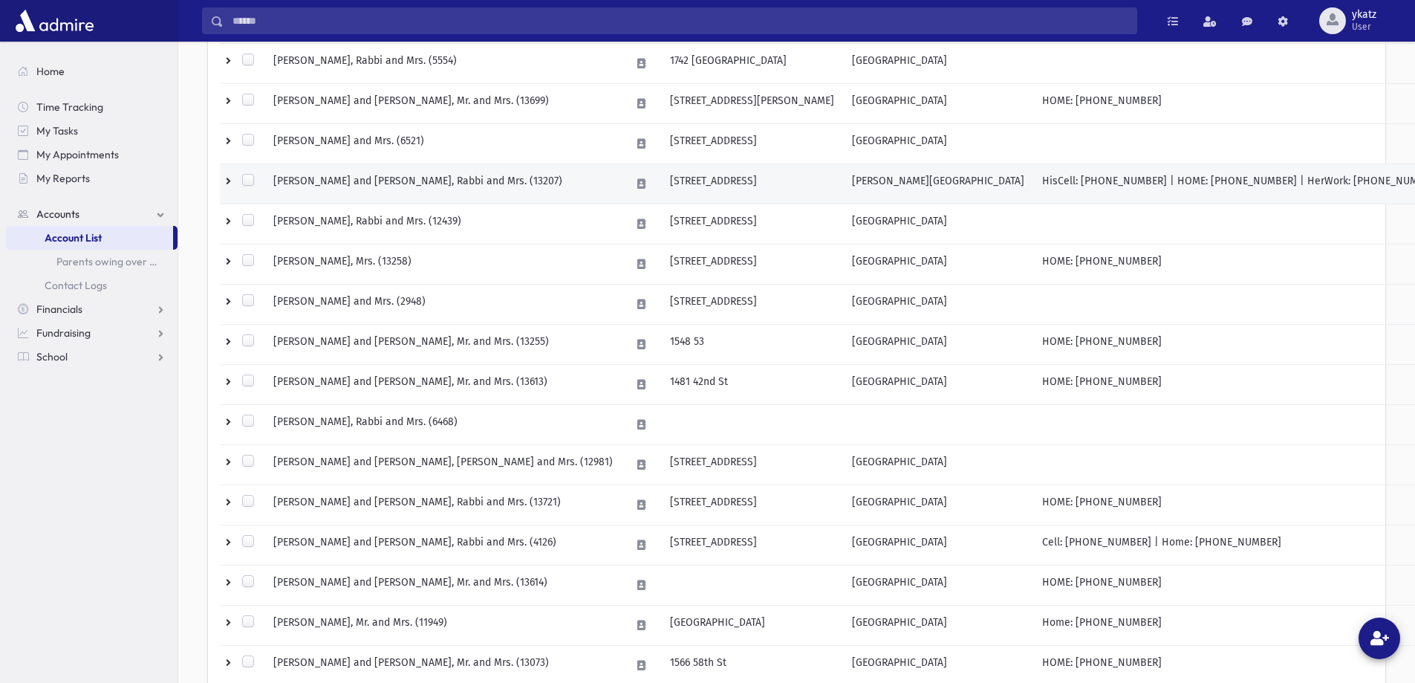
click at [363, 171] on td "[PERSON_NAME] and [PERSON_NAME], Rabbi and Mrs. (13207)" at bounding box center [442, 184] width 357 height 40
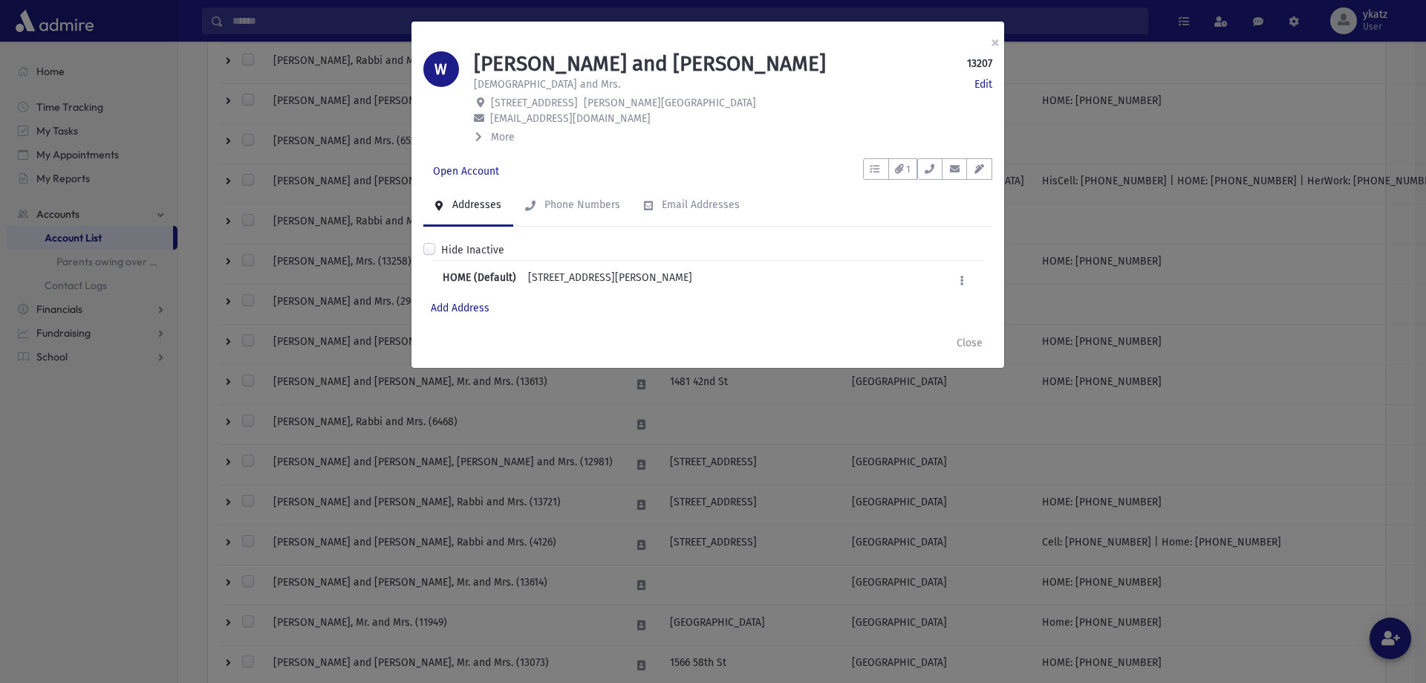
click at [499, 134] on span "More" at bounding box center [503, 137] width 24 height 13
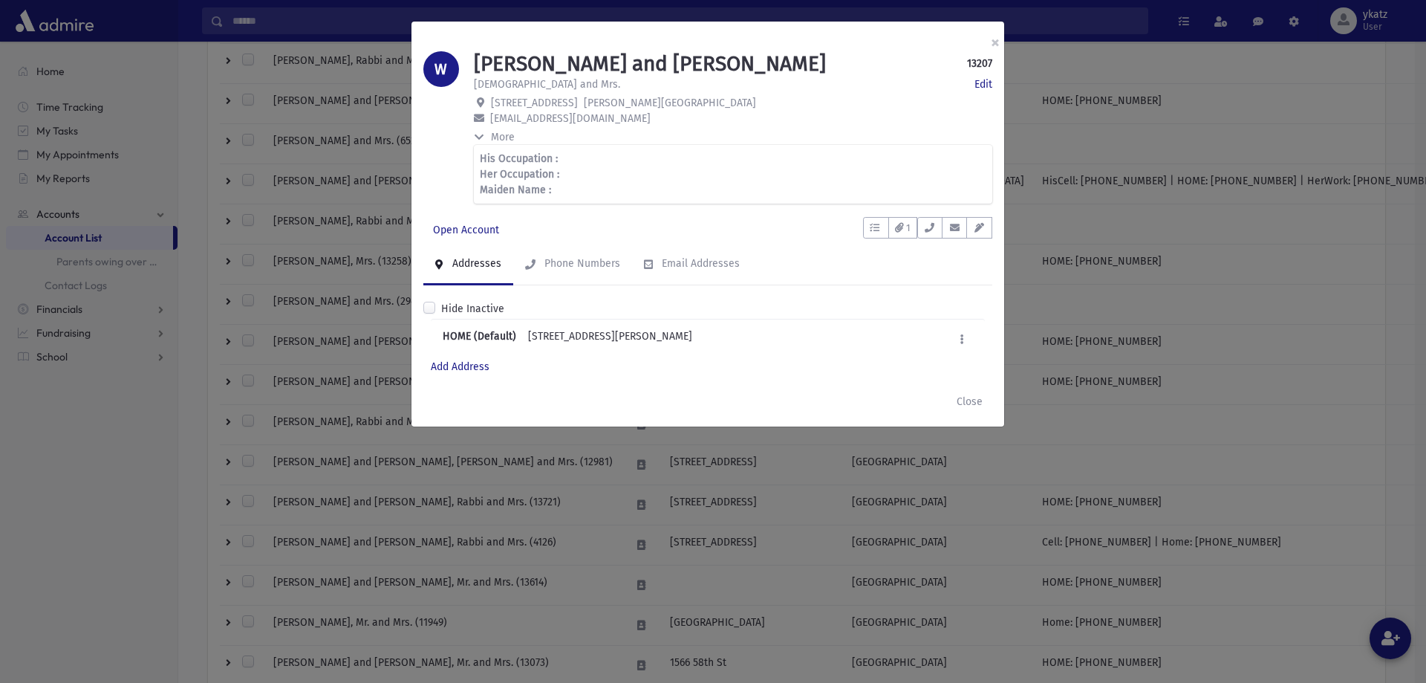
click at [496, 135] on span "More" at bounding box center [503, 137] width 24 height 13
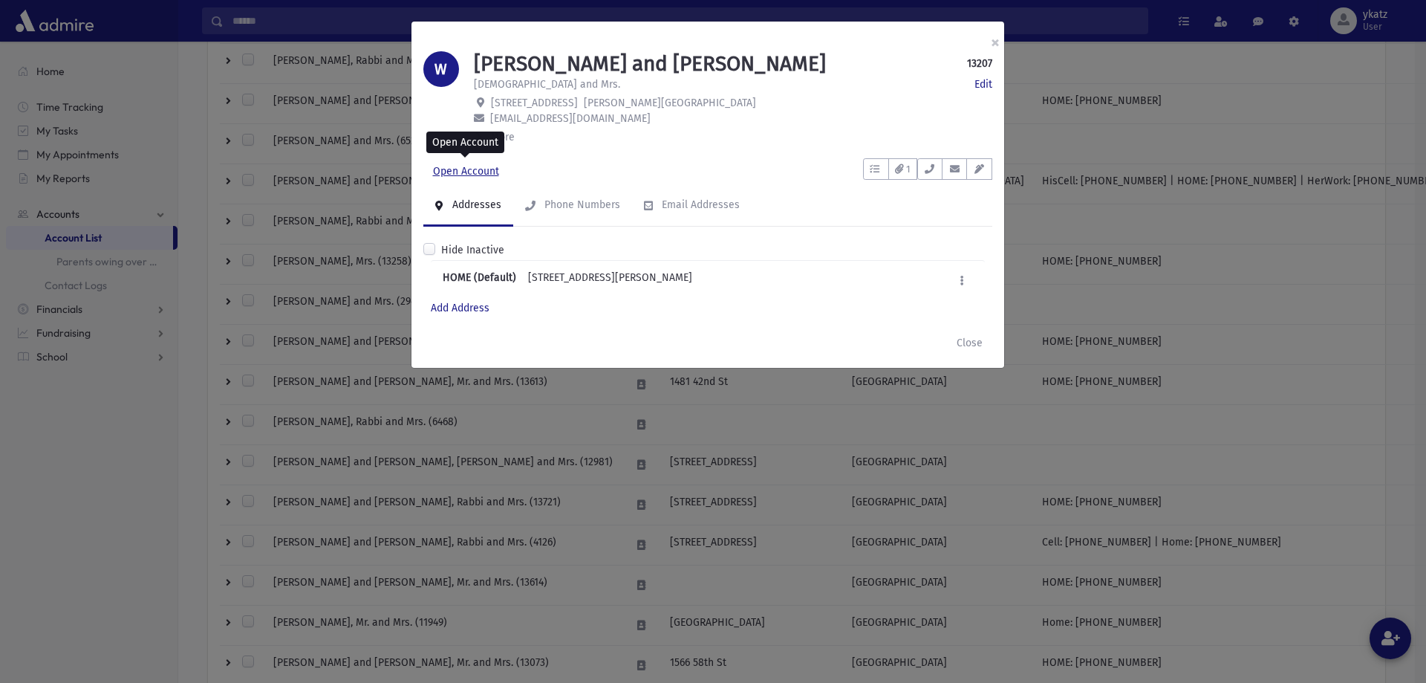
click at [478, 172] on link "Open Account" at bounding box center [465, 171] width 85 height 27
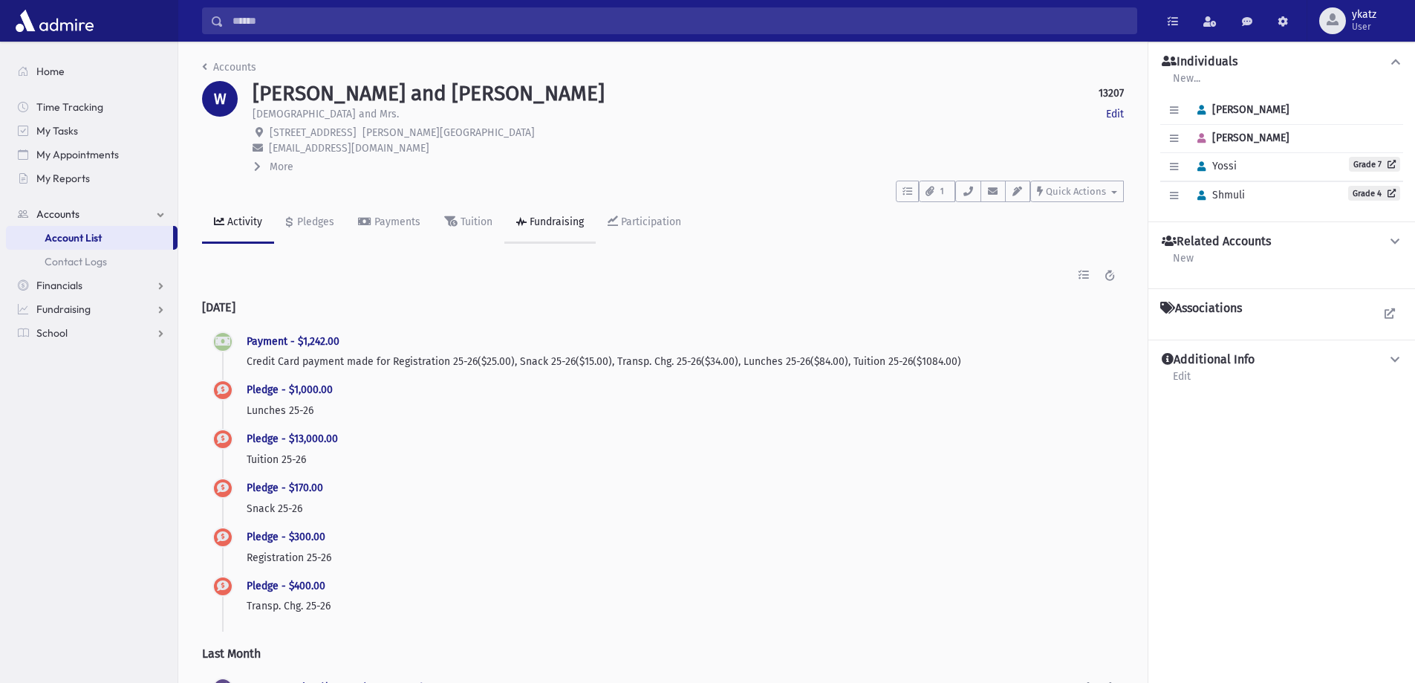
click at [530, 216] on div "Fundraising" at bounding box center [555, 221] width 57 height 13
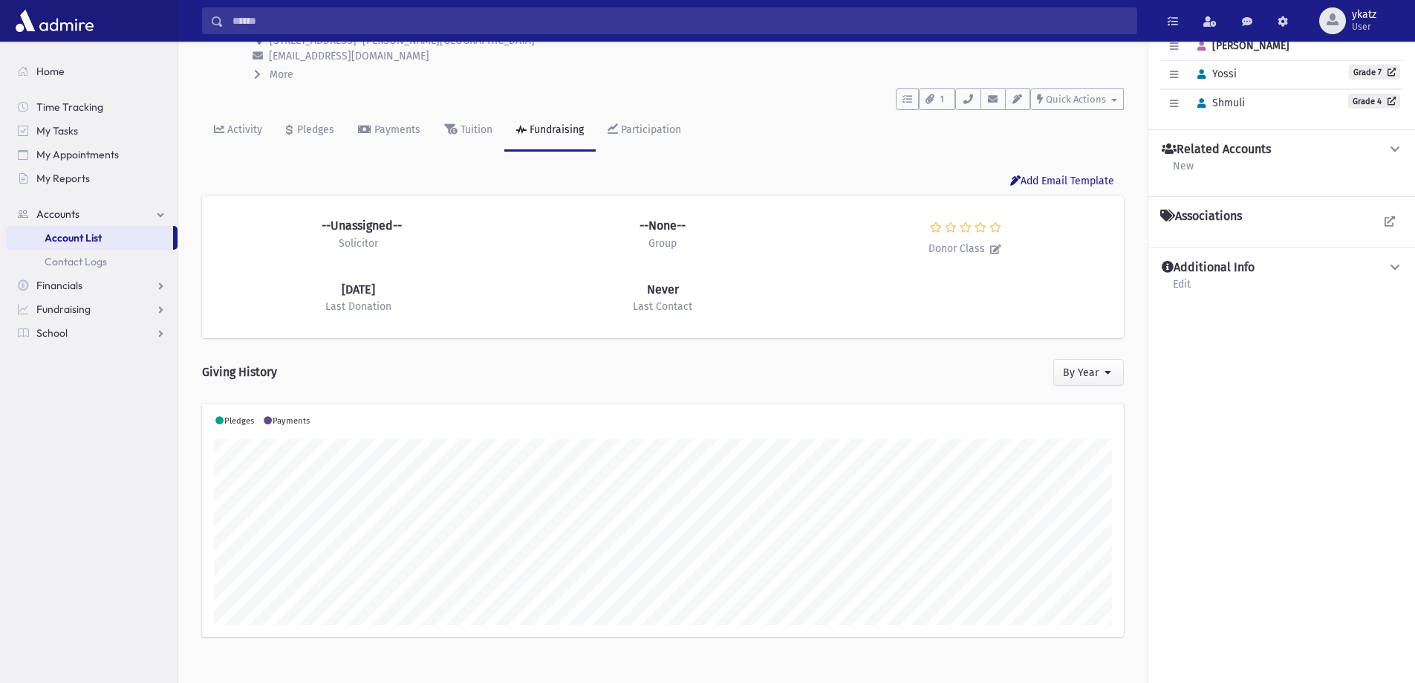
scroll to position [112, 0]
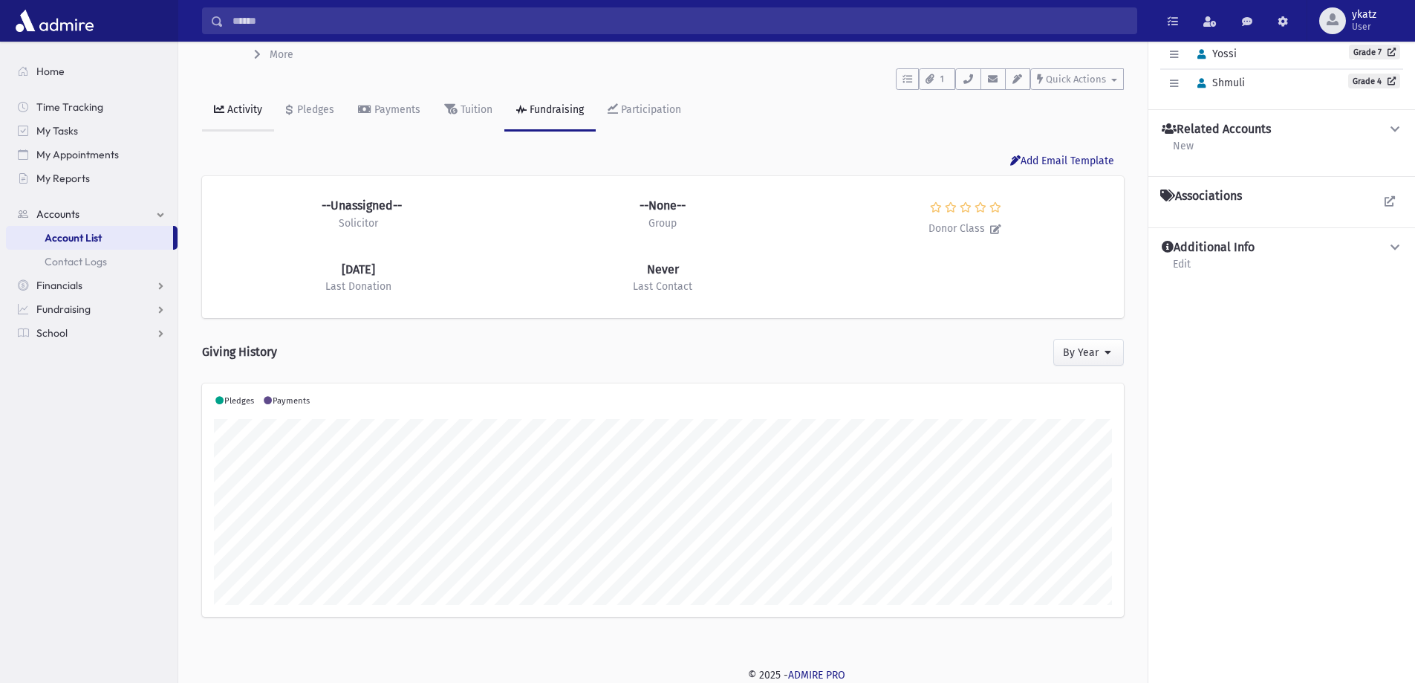
click at [262, 115] on link "Activity" at bounding box center [238, 111] width 72 height 42
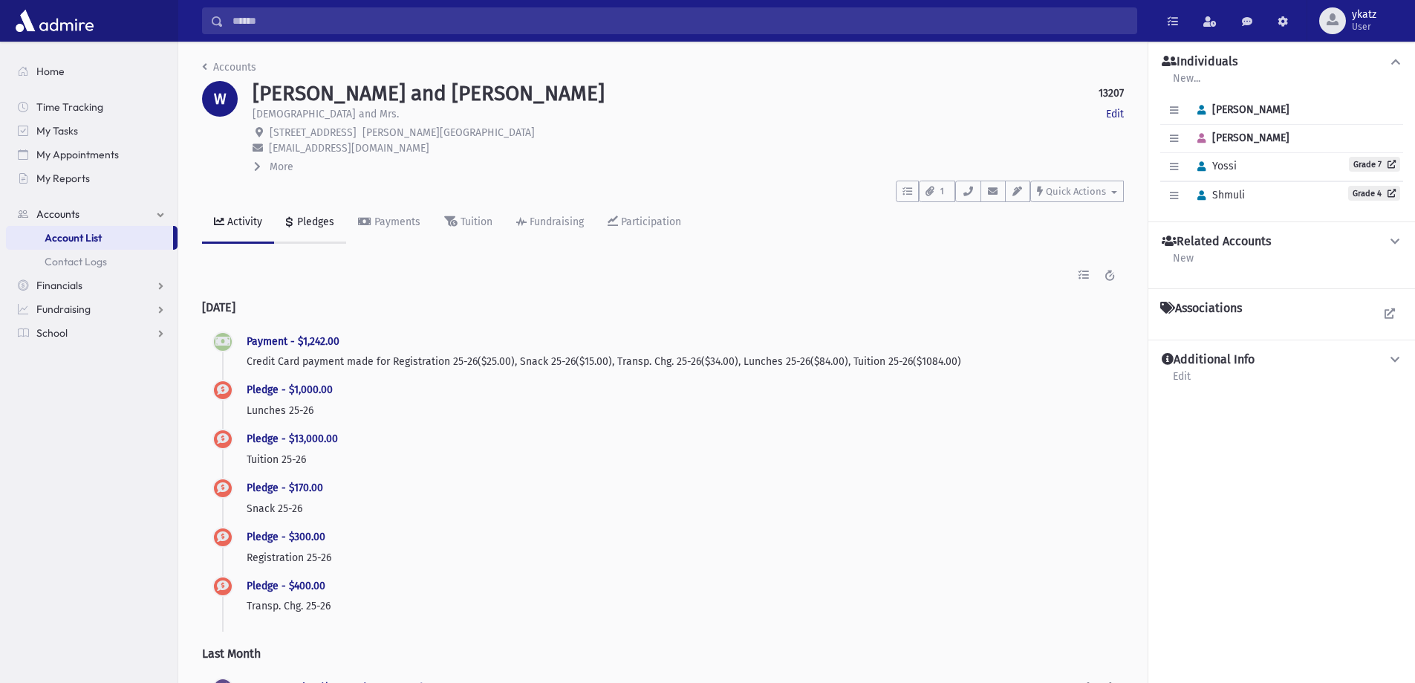
click at [319, 215] on link "Pledges" at bounding box center [310, 223] width 72 height 42
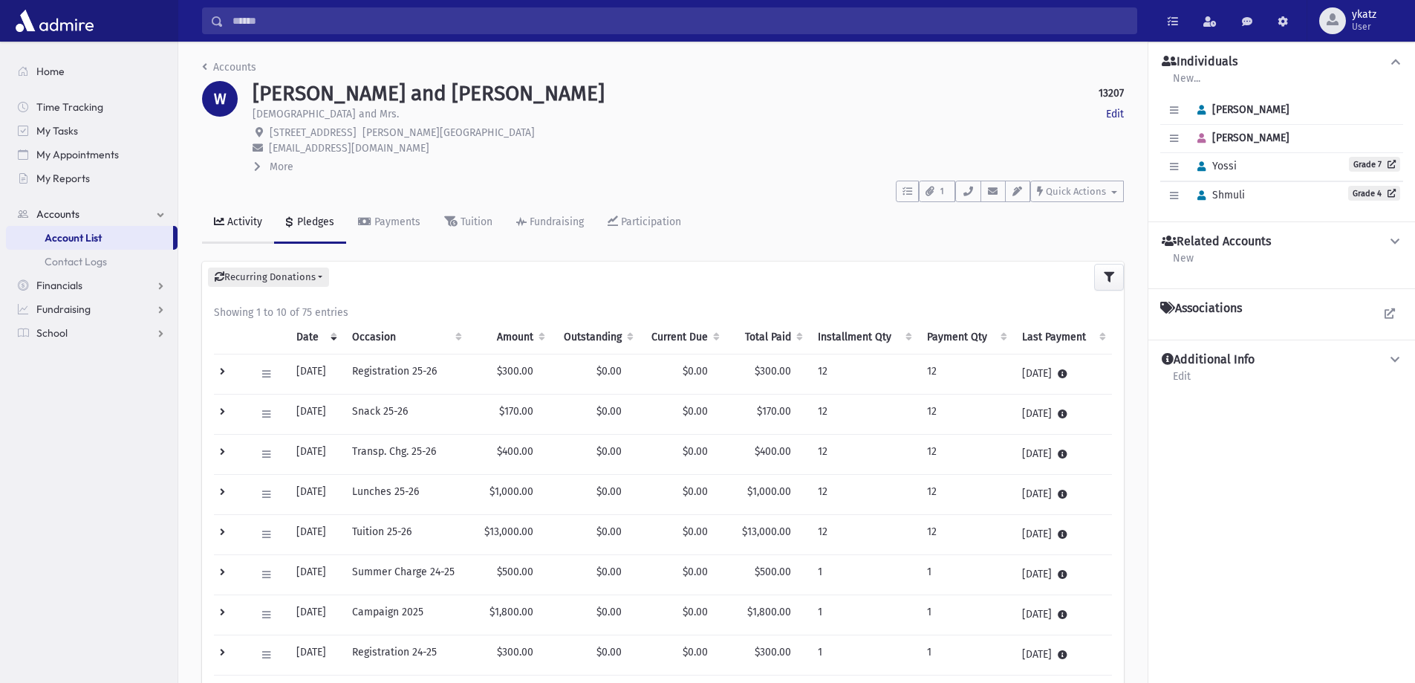
click at [254, 215] on link "Activity" at bounding box center [238, 223] width 72 height 42
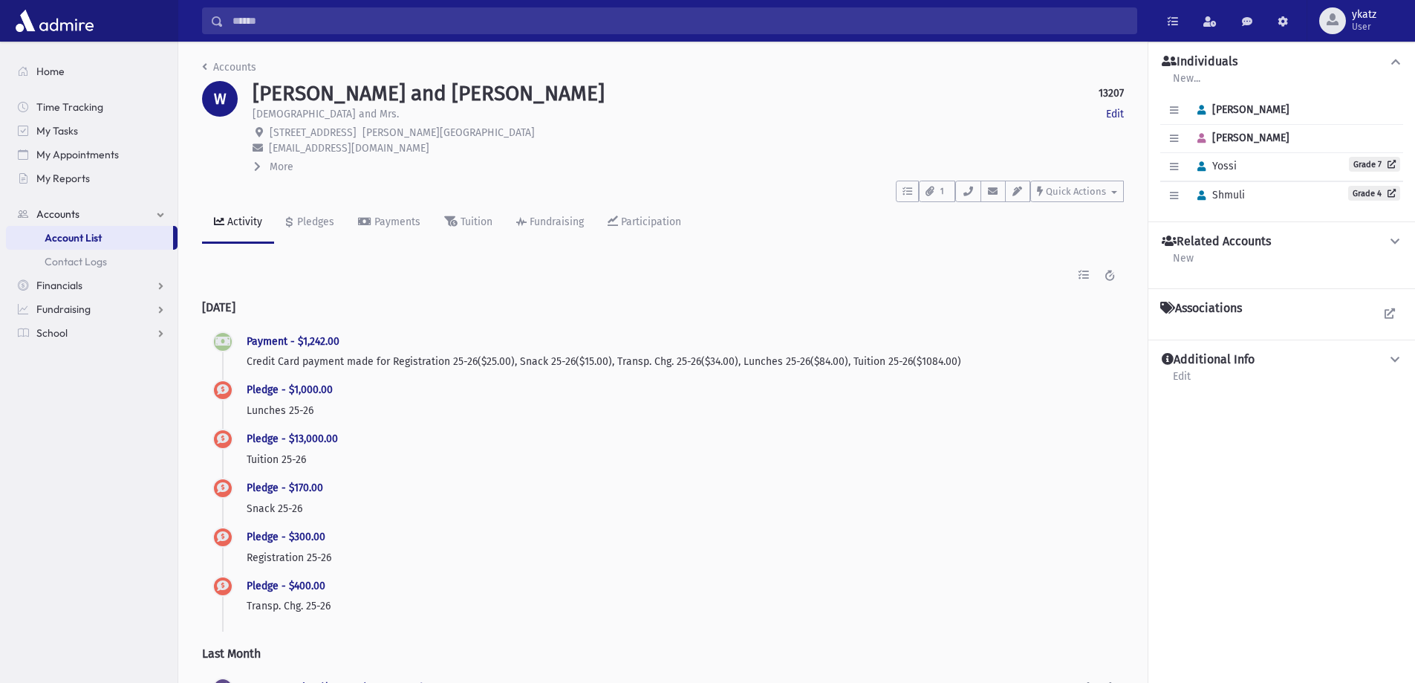
click at [75, 237] on span "Account List" at bounding box center [73, 237] width 57 height 13
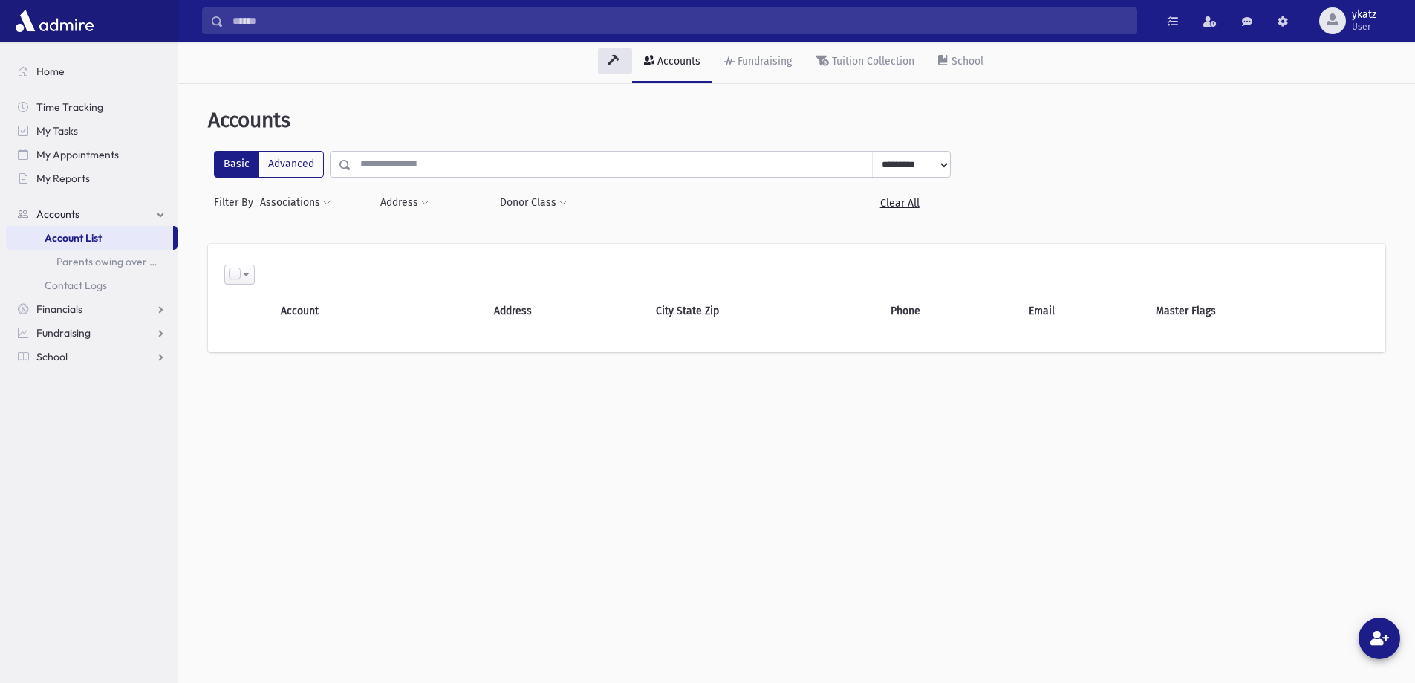
click at [423, 166] on input "text" at bounding box center [612, 164] width 522 height 27
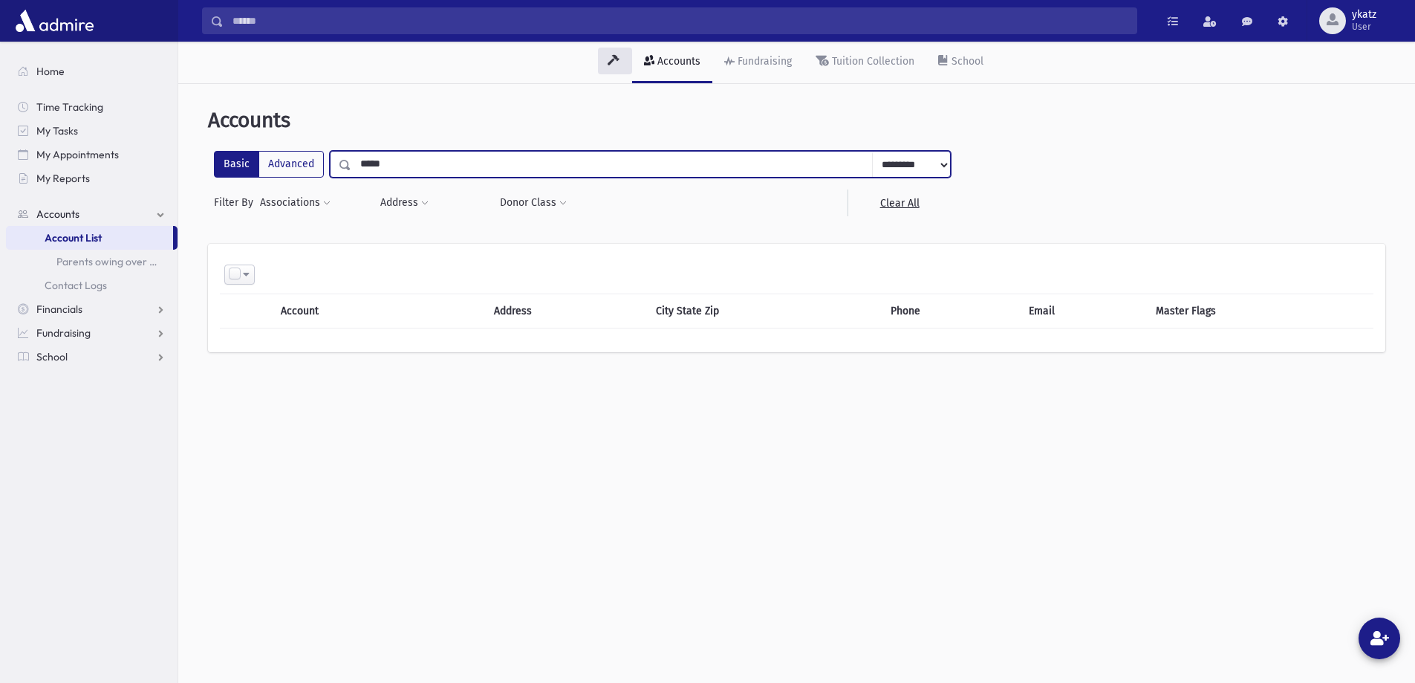
type input "*****"
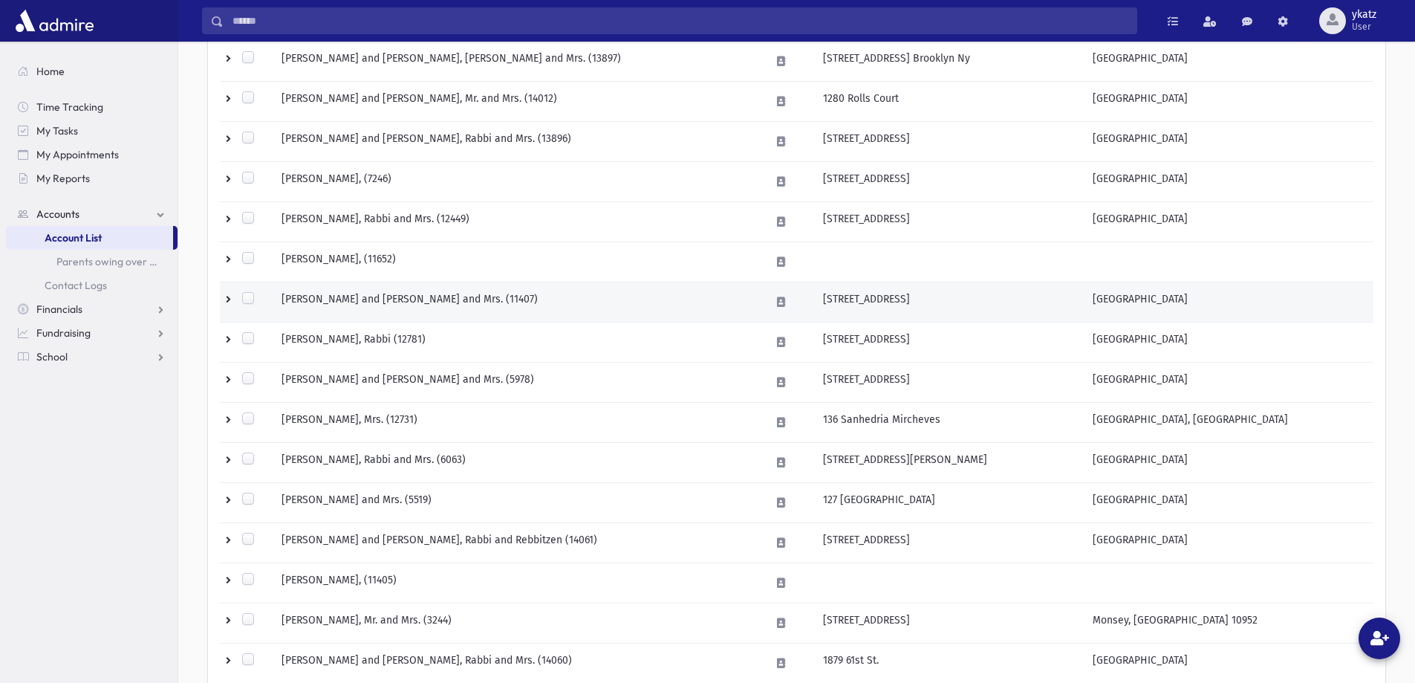
scroll to position [809, 0]
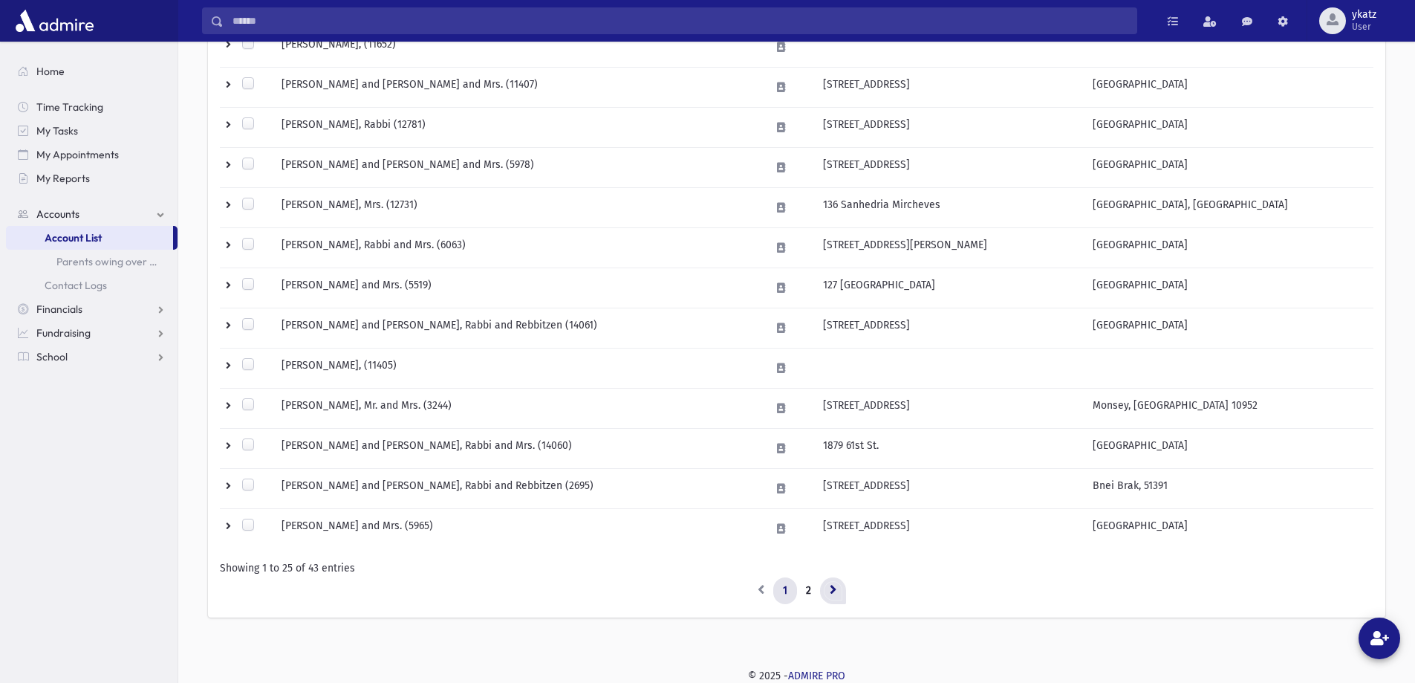
click at [831, 588] on icon at bounding box center [833, 589] width 7 height 10
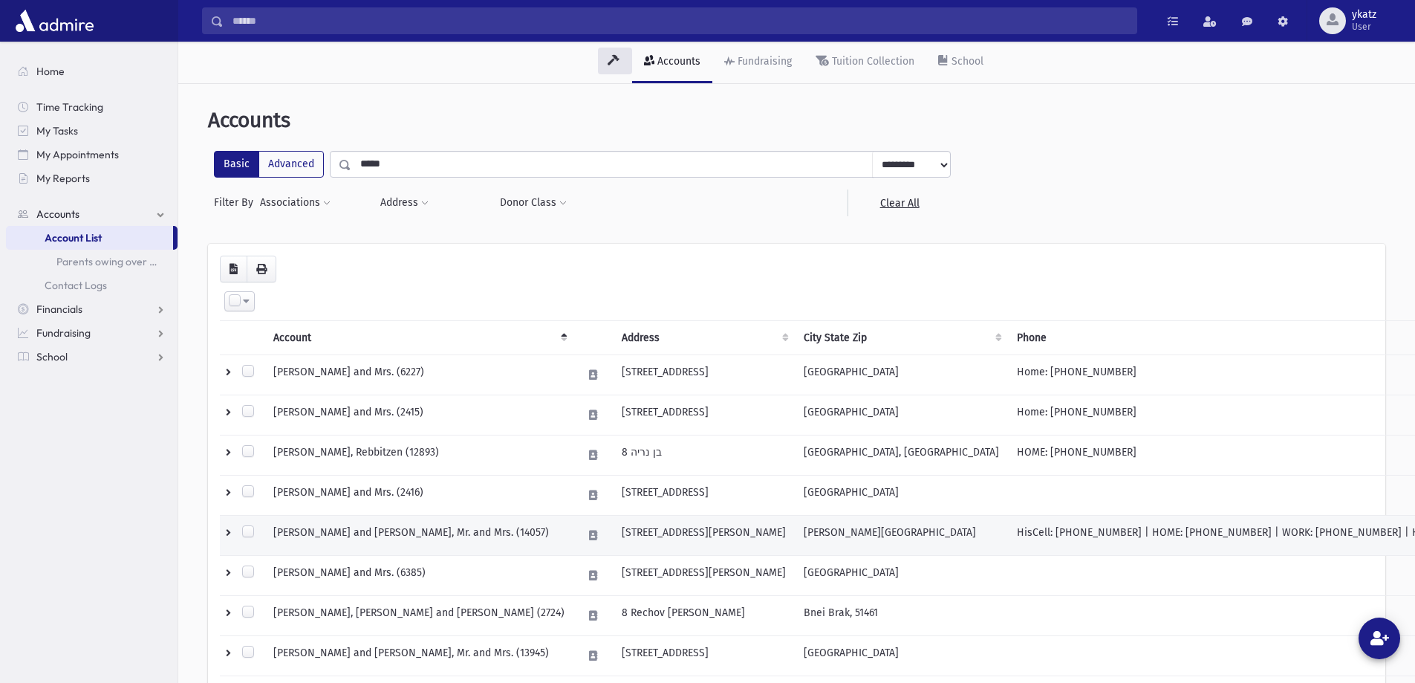
click at [384, 536] on td "STERN, Sruly and Miriam, Mr. and Mrs. (14057)" at bounding box center [418, 536] width 309 height 40
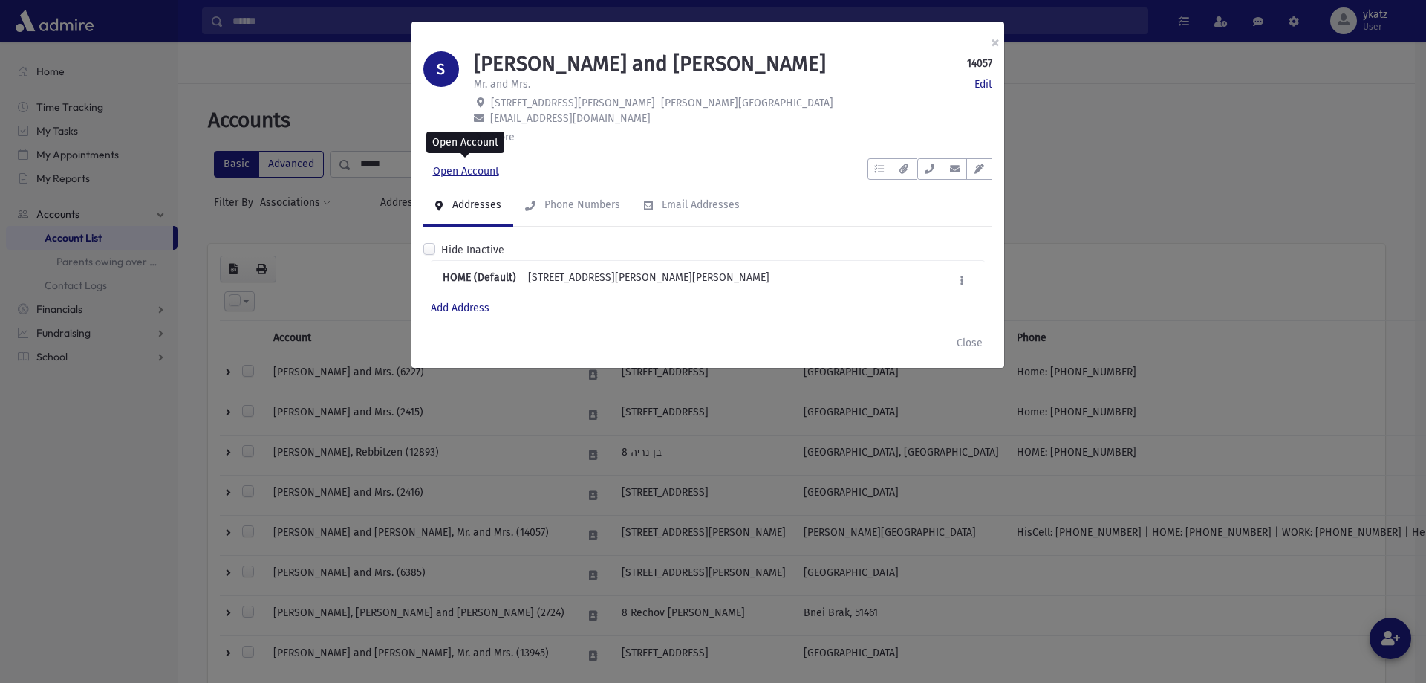
click at [490, 169] on link "Open Account" at bounding box center [465, 171] width 85 height 27
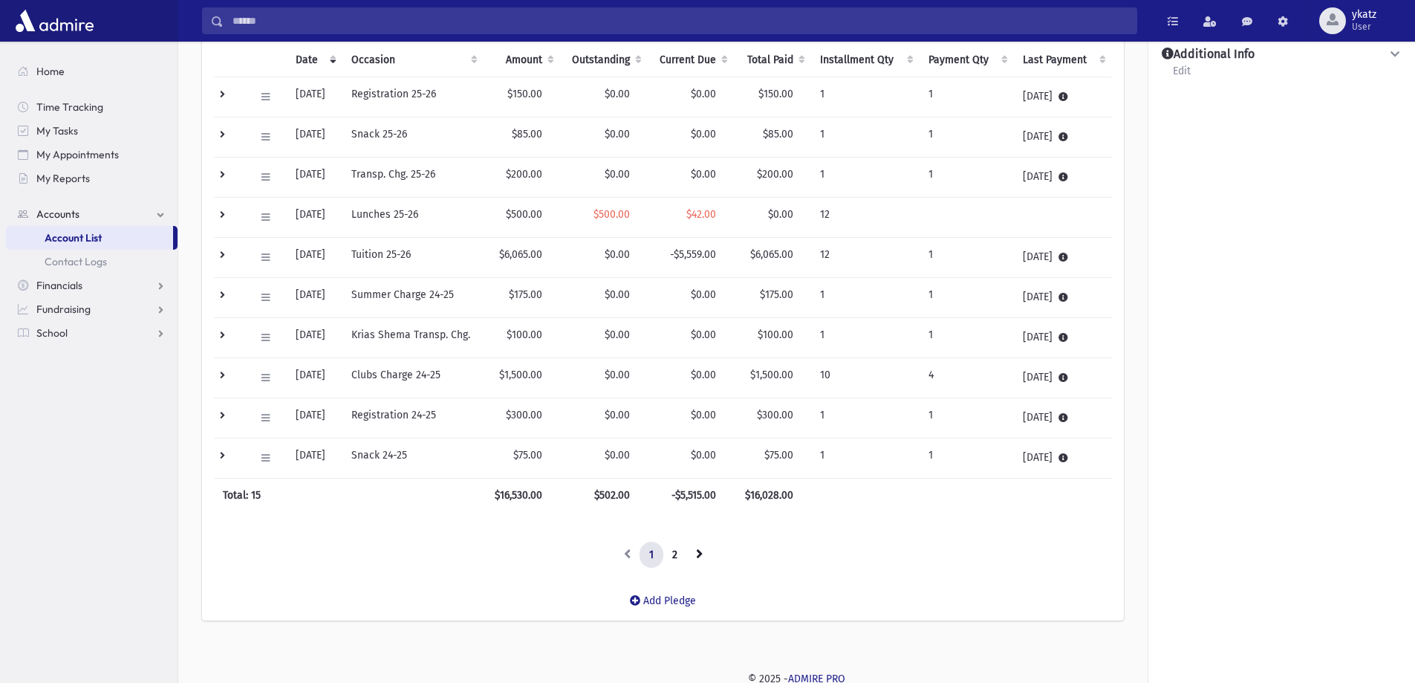
scroll to position [281, 0]
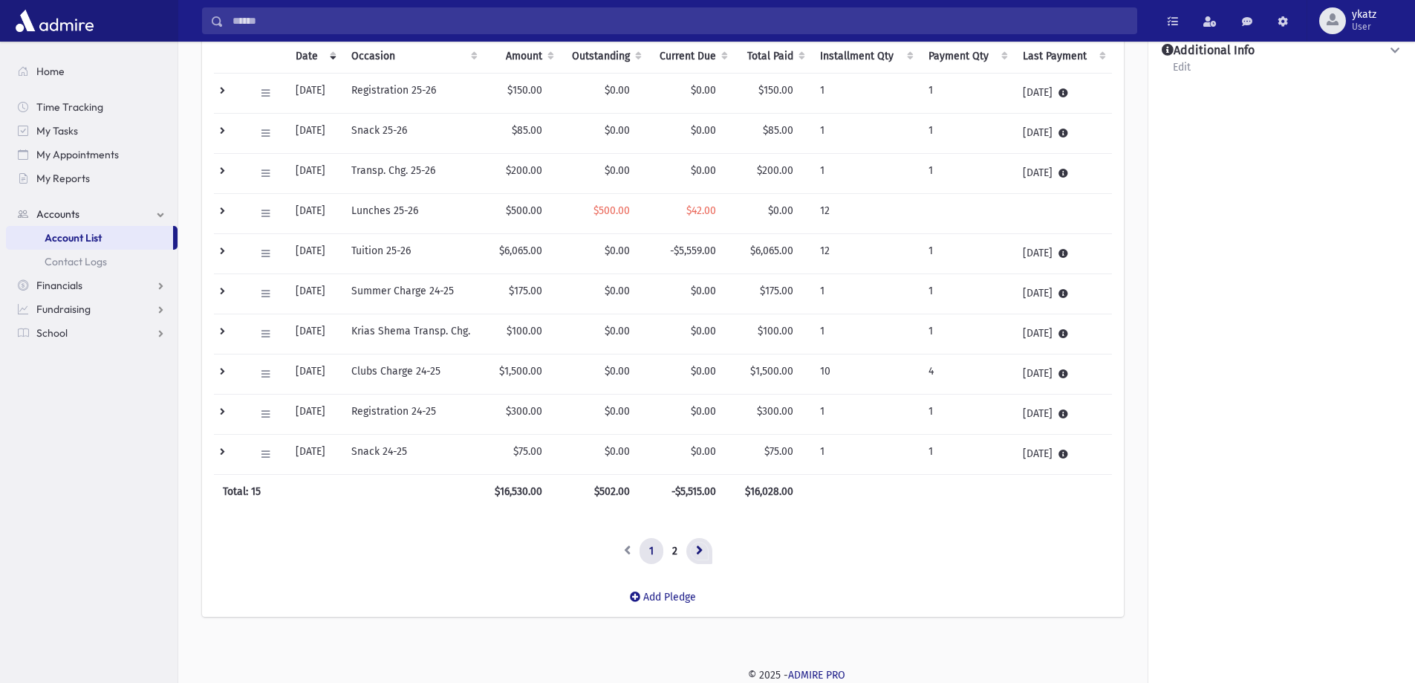
click at [704, 555] on link at bounding box center [699, 551] width 26 height 27
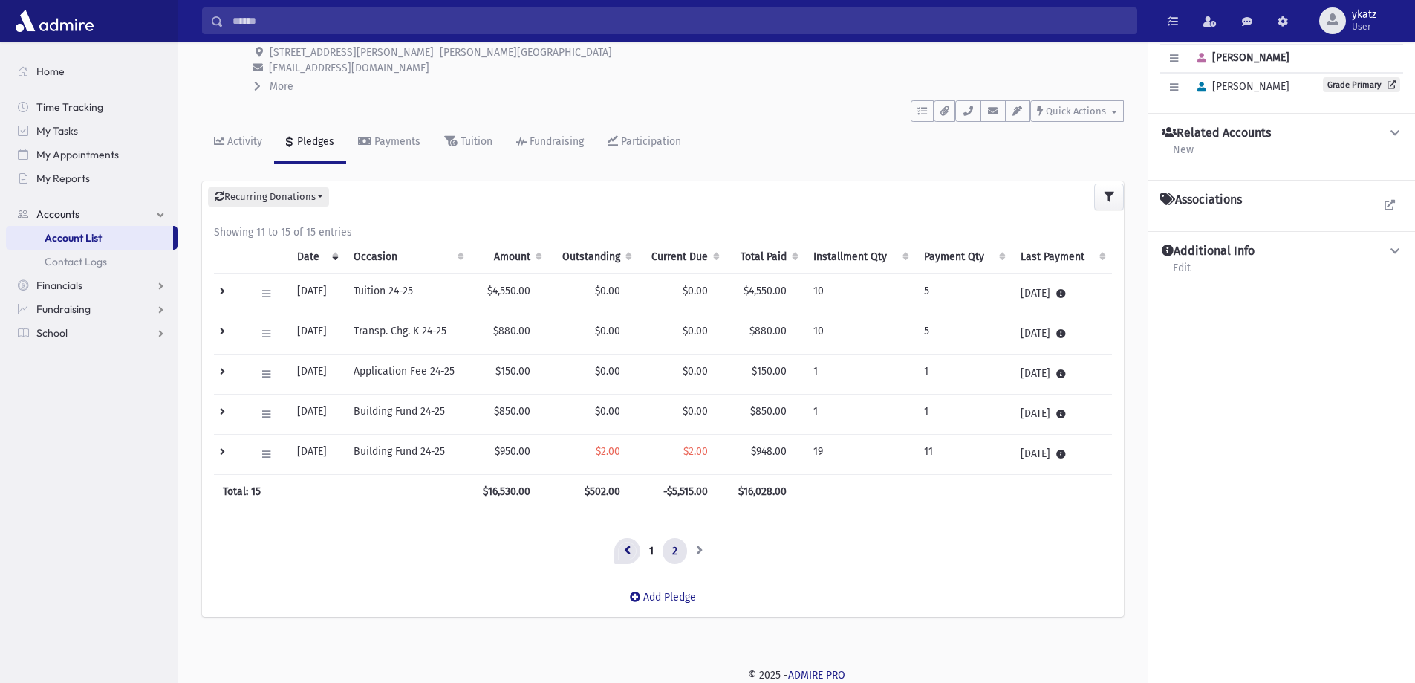
click at [634, 549] on link at bounding box center [627, 551] width 26 height 27
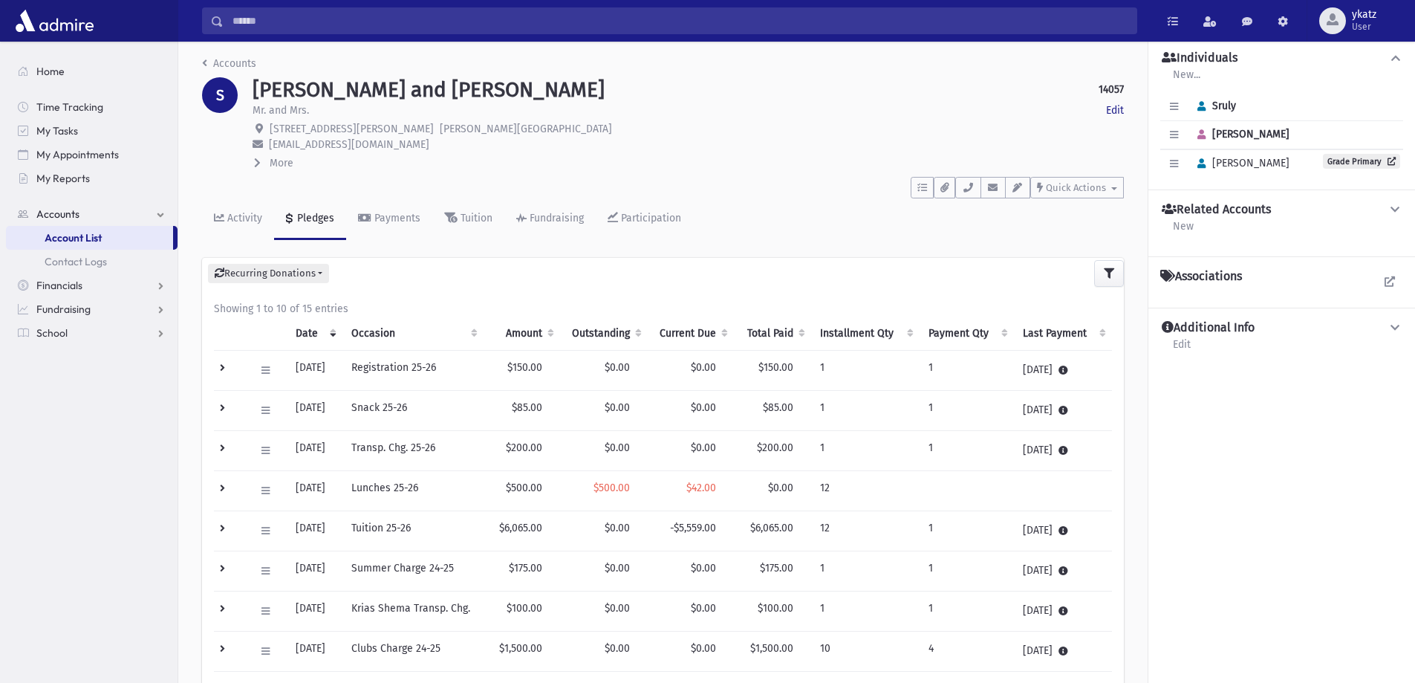
scroll to position [0, 0]
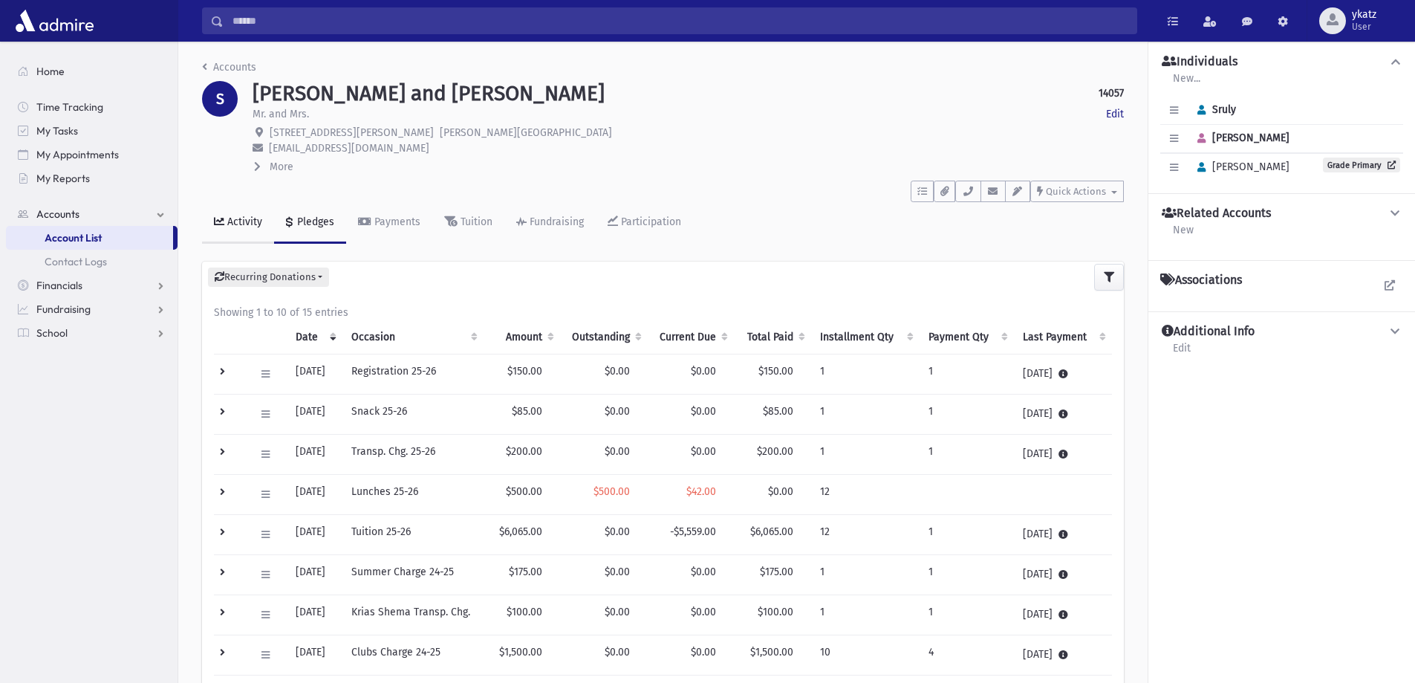
click at [262, 217] on link "Activity" at bounding box center [238, 223] width 72 height 42
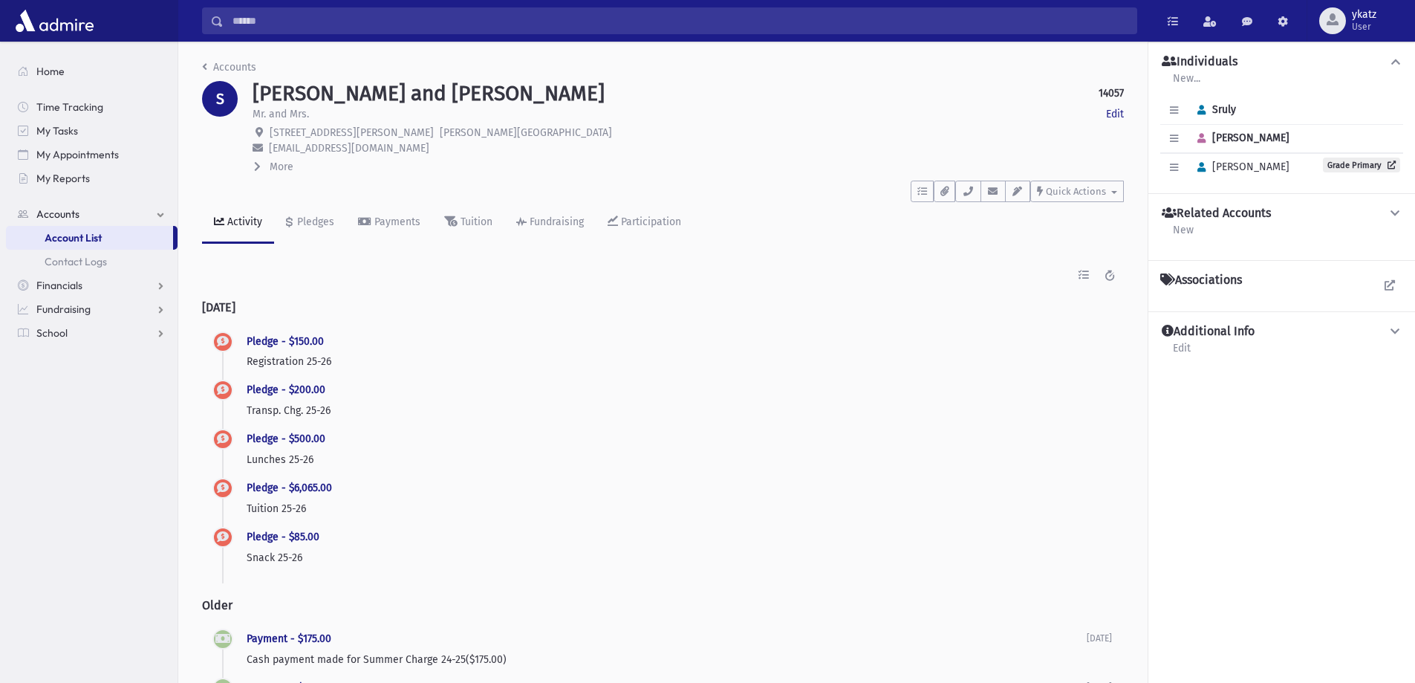
click at [77, 240] on span "Account List" at bounding box center [73, 237] width 57 height 13
